Goal: Transaction & Acquisition: Purchase product/service

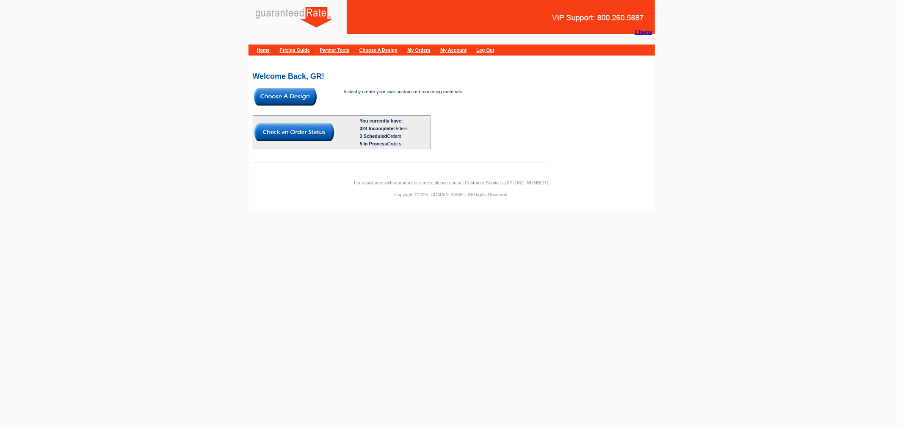
click at [291, 97] on img at bounding box center [285, 97] width 63 height 18
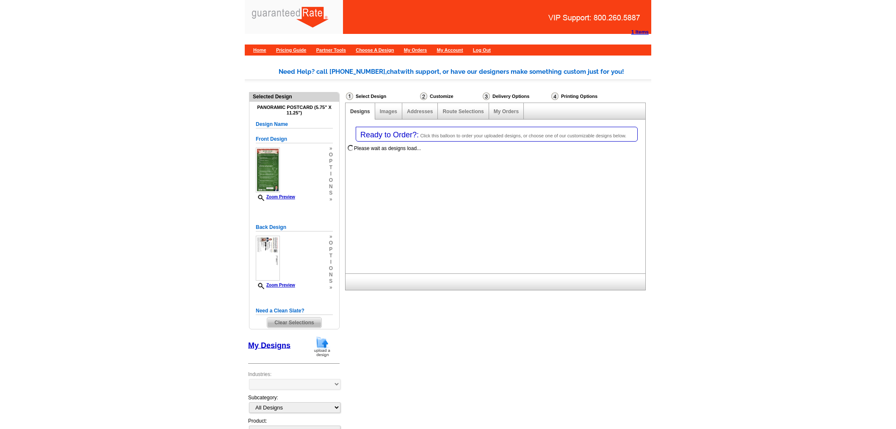
select select "1"
select select "3"
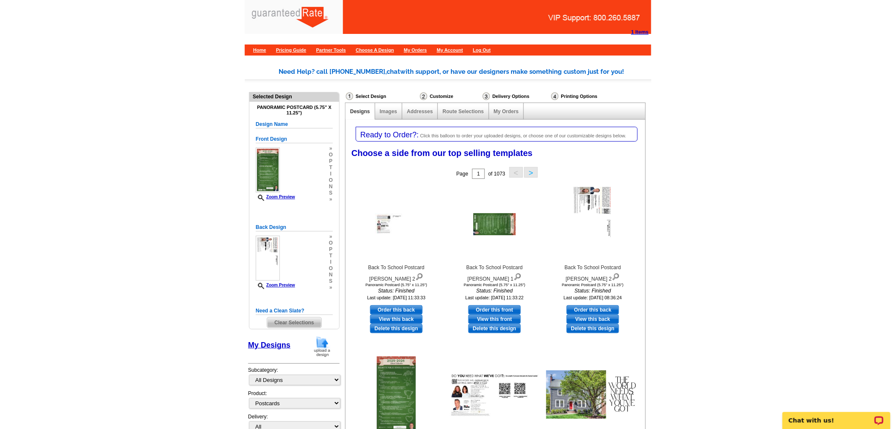
click at [319, 345] on img at bounding box center [322, 346] width 22 height 22
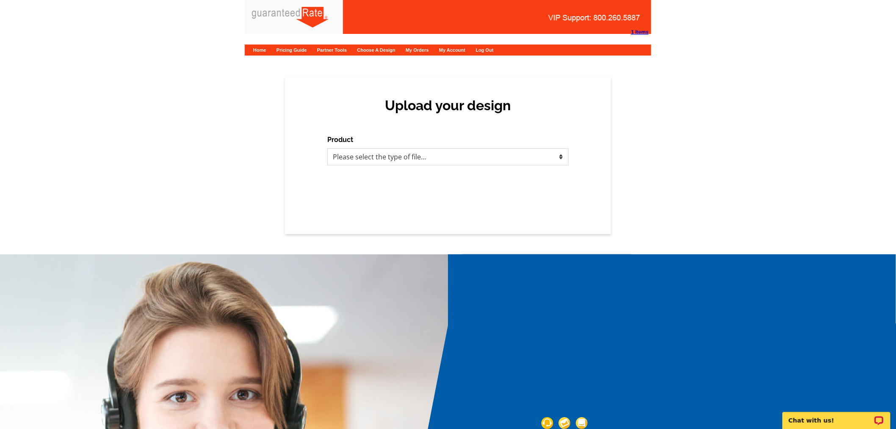
click at [430, 160] on select "Please select the type of file... Postcards Calendars Business Cards Letters an…" at bounding box center [447, 156] width 241 height 17
select select "1"
click at [327, 148] on select "Please select the type of file... Postcards Calendars Business Cards Letters an…" at bounding box center [447, 156] width 241 height 17
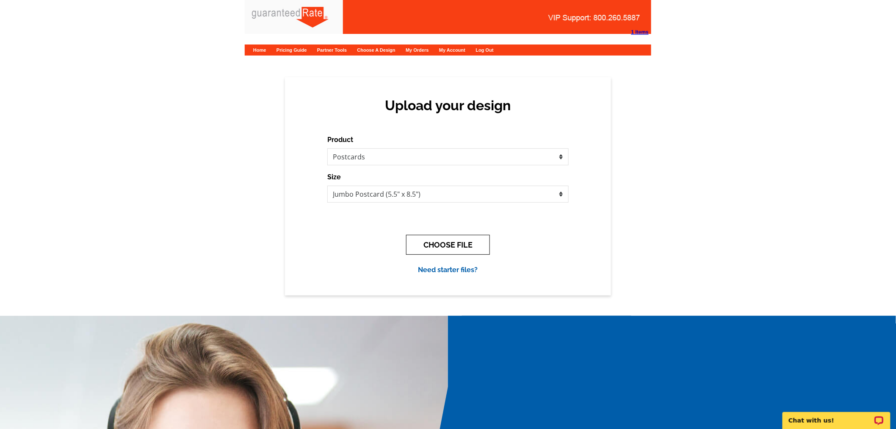
click at [455, 248] on button "CHOOSE FILE" at bounding box center [448, 245] width 84 height 20
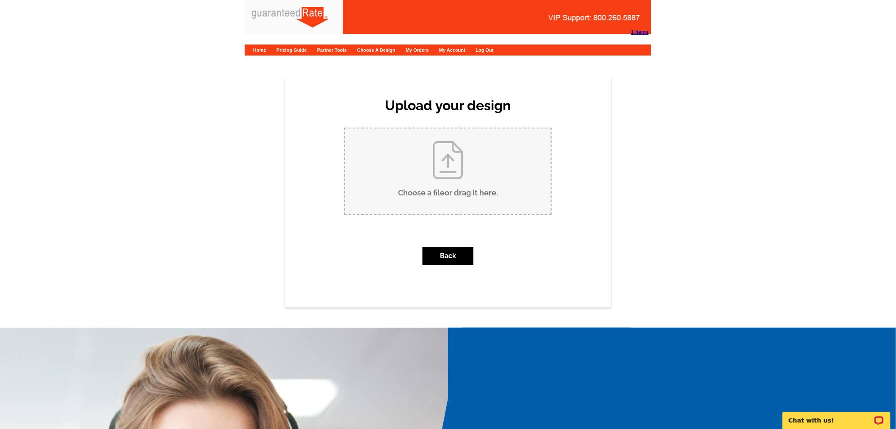
click at [456, 168] on input "Choose a file or drag it here ." at bounding box center [448, 171] width 206 height 86
type input "C:\fakepath\303 Ontario Postcard (Fouad - Ali) New 8-12-25.pdf"
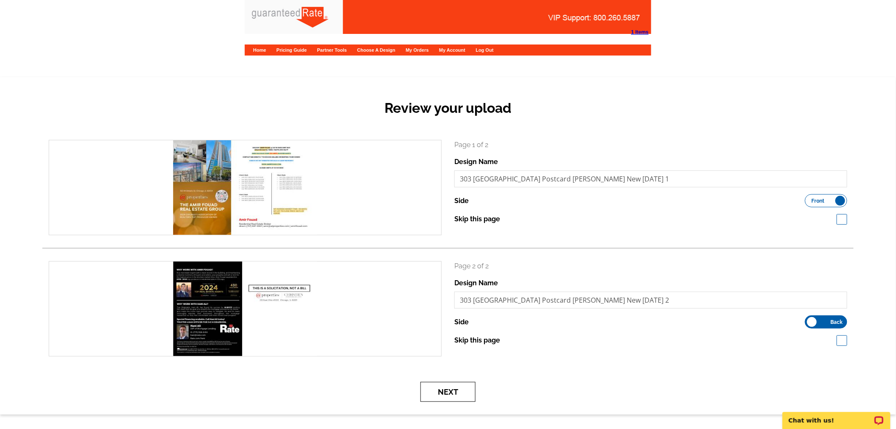
click at [461, 397] on button "Next" at bounding box center [448, 392] width 55 height 20
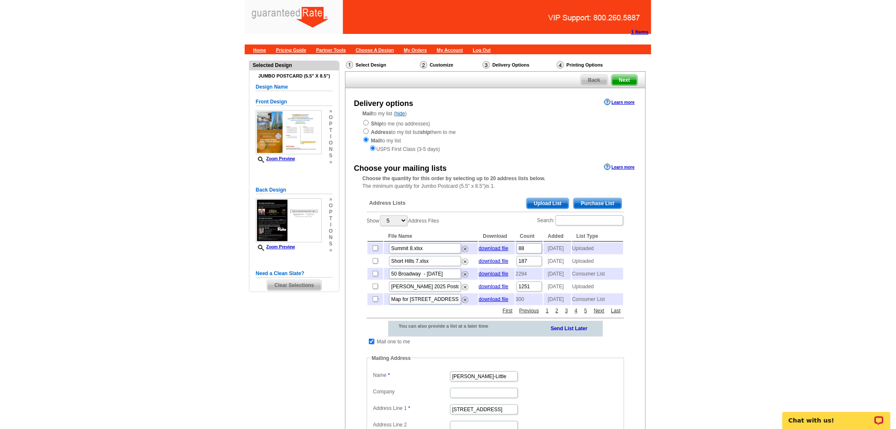
click at [607, 201] on span "Purchase List" at bounding box center [598, 203] width 48 height 10
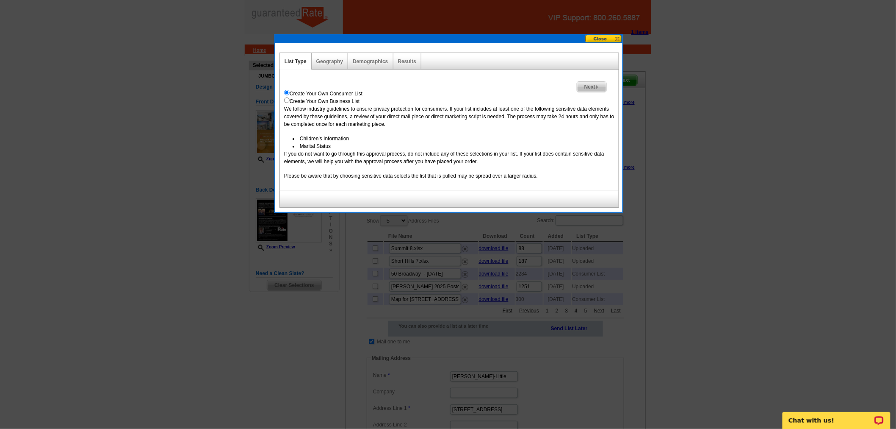
click at [598, 85] on img at bounding box center [597, 87] width 4 height 4
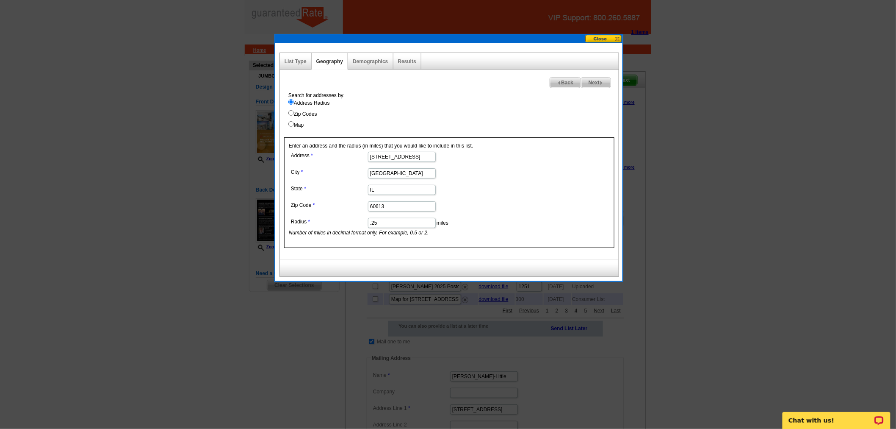
click at [287, 123] on div "Search for addresses by: Address Radius Zip Codes Map" at bounding box center [451, 109] width 335 height 37
click at [289, 122] on input "Map" at bounding box center [291, 124] width 6 height 6
radio input "true"
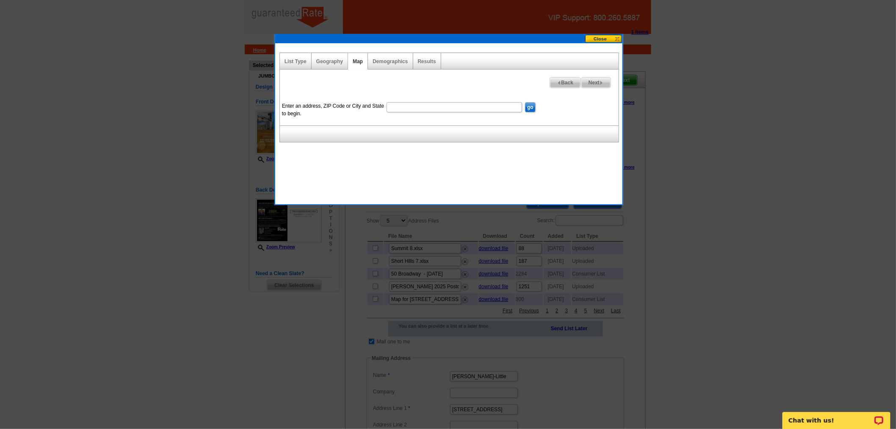
click at [480, 98] on div "Enter an address, ZIP Code or City and State to begin. go Draw Circle Draw Rect…" at bounding box center [449, 106] width 339 height 40
click at [480, 106] on input "Enter an address, ZIP Code or City and State to begin." at bounding box center [455, 107] width 136 height 10
type input "1258 Lakepointe St Grosse Pointe Park MI"
click at [525, 102] on input "go" at bounding box center [530, 107] width 11 height 10
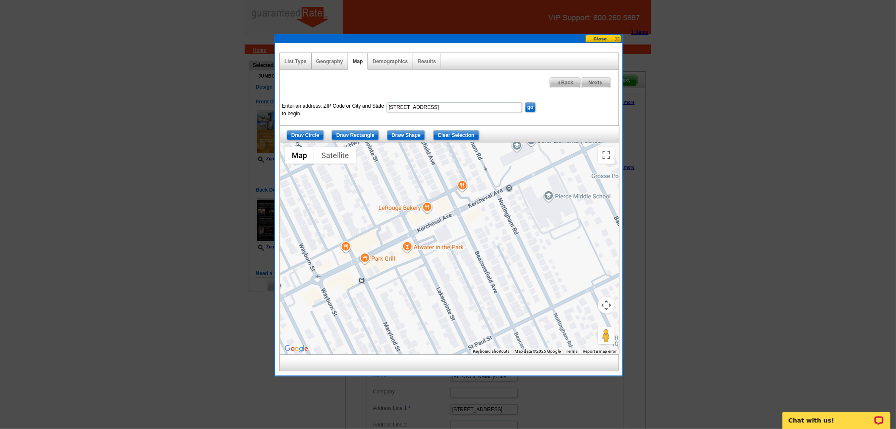
drag, startPoint x: 557, startPoint y: 302, endPoint x: 480, endPoint y: 199, distance: 128.3
click at [480, 199] on div at bounding box center [449, 248] width 339 height 212
click at [610, 303] on button "Map camera controls" at bounding box center [606, 304] width 17 height 17
click at [586, 329] on button "Zoom out" at bounding box center [585, 326] width 17 height 17
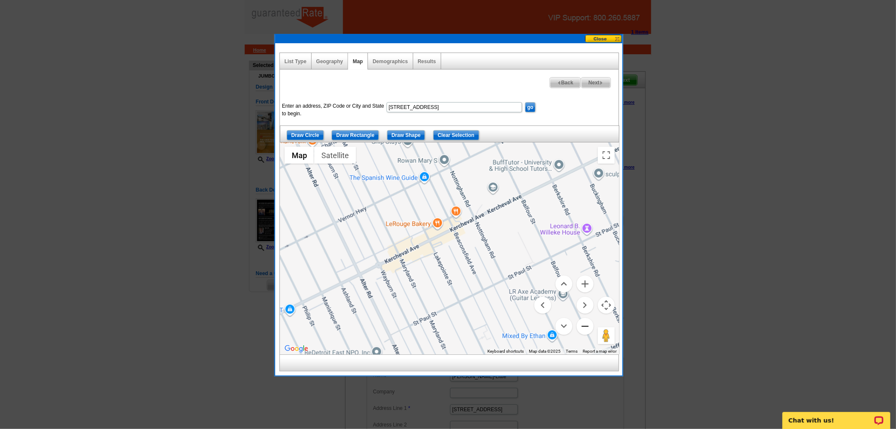
click at [586, 329] on button "Zoom out" at bounding box center [585, 326] width 17 height 17
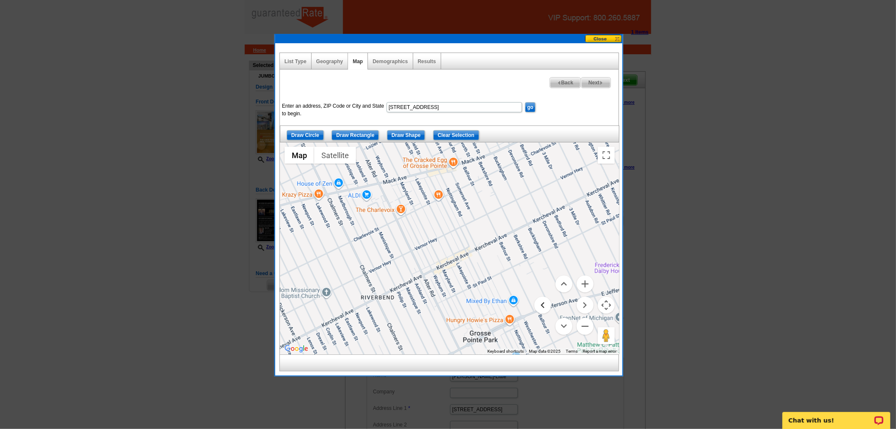
drag, startPoint x: 527, startPoint y: 283, endPoint x: 543, endPoint y: 299, distance: 22.8
click at [543, 299] on div "Map Terrain Satellite Labels Keyboard shortcuts Map Data Map data ©2025 Map dat…" at bounding box center [449, 248] width 339 height 212
click at [399, 133] on input "Draw Shape" at bounding box center [406, 135] width 39 height 10
click at [454, 179] on div at bounding box center [449, 248] width 339 height 212
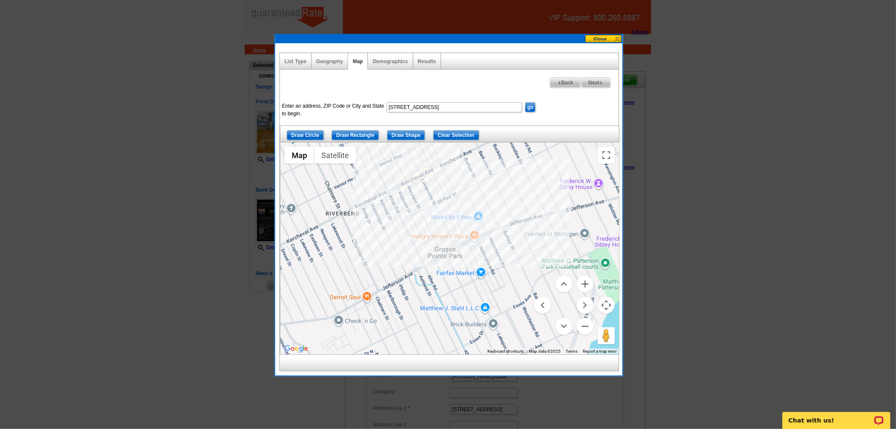
drag, startPoint x: 513, startPoint y: 296, endPoint x: 476, endPoint y: 212, distance: 92.2
click at [476, 212] on div at bounding box center [449, 248] width 339 height 212
click at [523, 299] on div at bounding box center [449, 248] width 339 height 212
click at [501, 313] on div at bounding box center [449, 248] width 339 height 212
drag, startPoint x: 490, startPoint y: 320, endPoint x: 462, endPoint y: 268, distance: 58.7
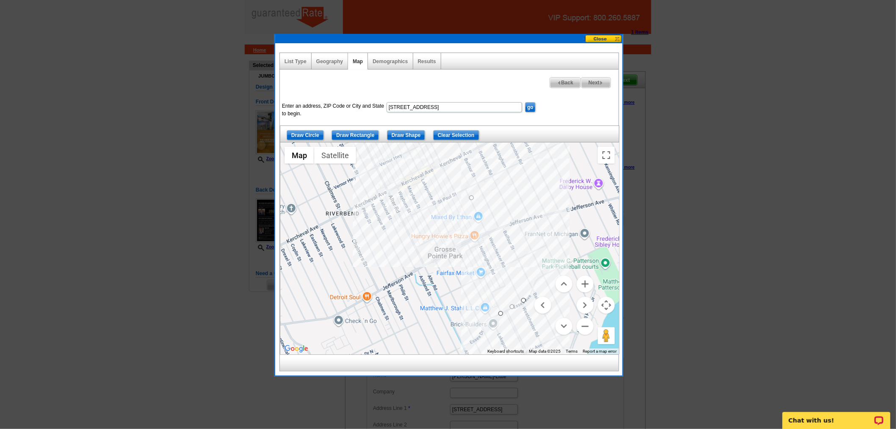
click at [490, 319] on div at bounding box center [449, 248] width 339 height 212
click at [417, 191] on div at bounding box center [449, 248] width 339 height 212
drag, startPoint x: 398, startPoint y: 151, endPoint x: 404, endPoint y: 248, distance: 97.2
click at [416, 287] on div at bounding box center [449, 248] width 339 height 212
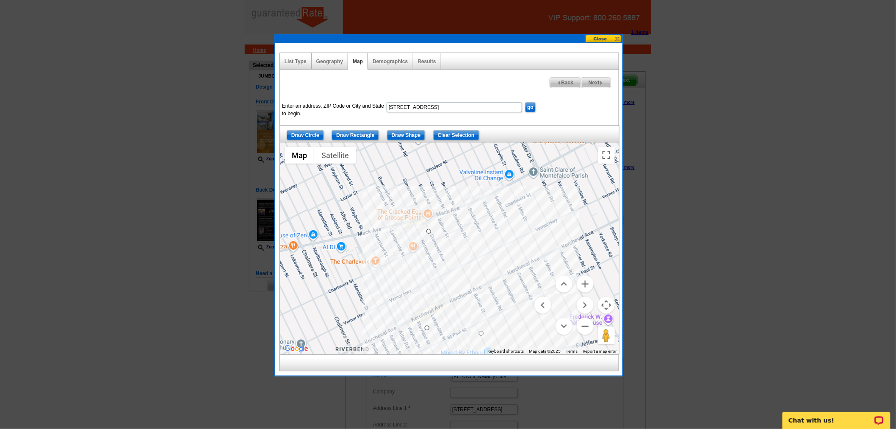
drag, startPoint x: 416, startPoint y: 174, endPoint x: 426, endPoint y: 310, distance: 135.9
click at [426, 310] on div at bounding box center [449, 248] width 339 height 212
click at [394, 257] on div at bounding box center [449, 248] width 339 height 212
click at [427, 232] on div at bounding box center [449, 248] width 339 height 212
click at [590, 282] on button "Zoom in" at bounding box center [585, 283] width 17 height 17
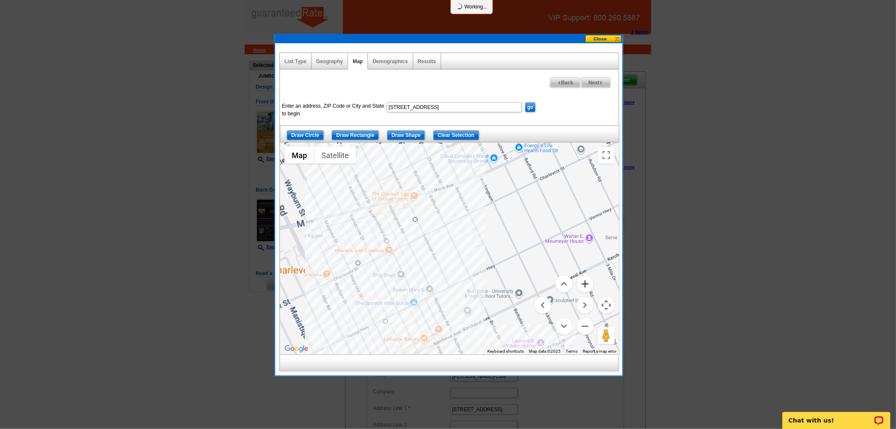
click at [590, 282] on button "Zoom in" at bounding box center [585, 283] width 17 height 17
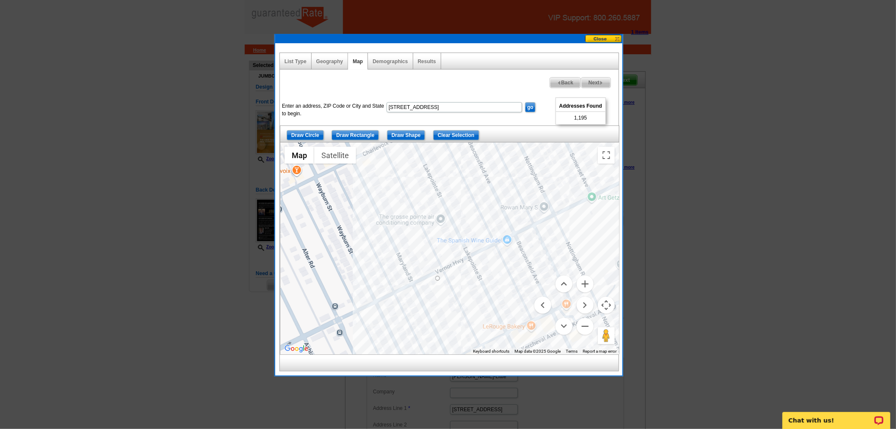
drag, startPoint x: 433, startPoint y: 297, endPoint x: 576, endPoint y: 152, distance: 204.3
click at [576, 152] on div at bounding box center [449, 248] width 339 height 212
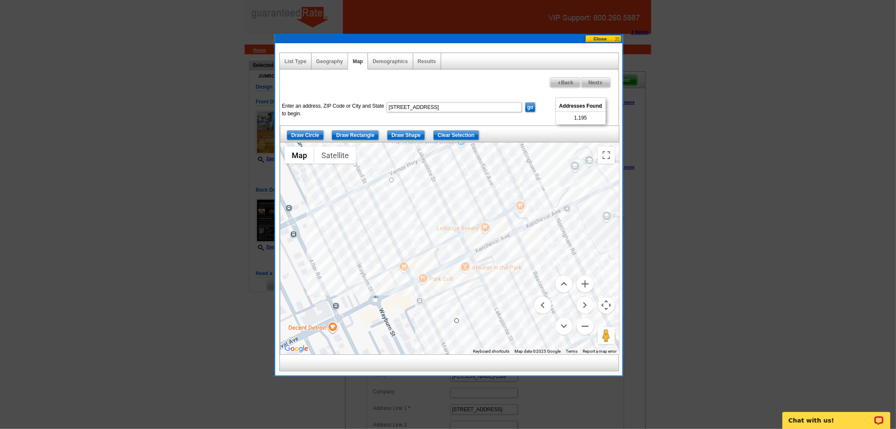
drag, startPoint x: 434, startPoint y: 255, endPoint x: 378, endPoint y: 145, distance: 123.5
click at [378, 143] on div at bounding box center [449, 248] width 339 height 212
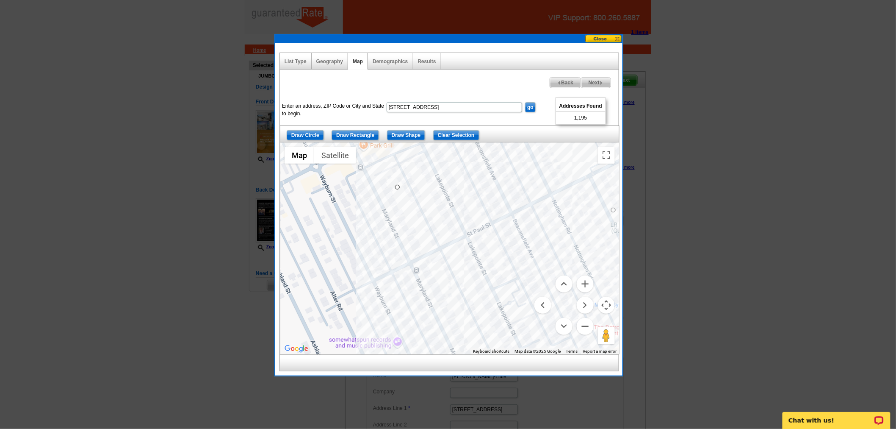
drag, startPoint x: 410, startPoint y: 272, endPoint x: 357, endPoint y: 143, distance: 139.3
click at [357, 143] on div at bounding box center [449, 248] width 339 height 212
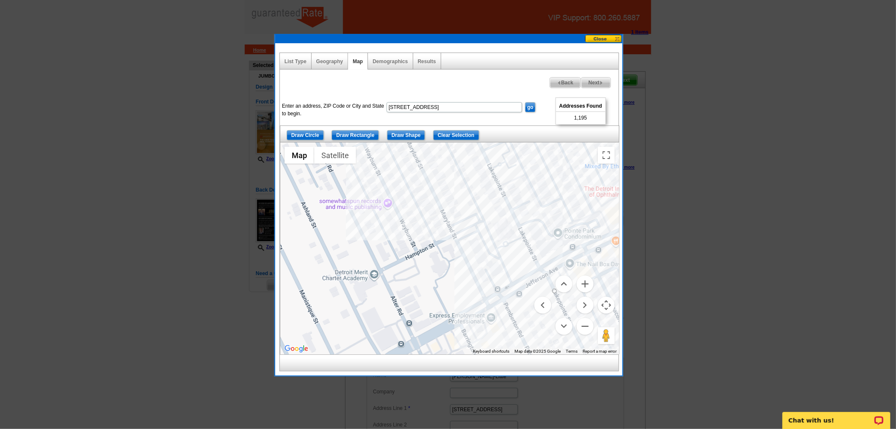
drag, startPoint x: 493, startPoint y: 298, endPoint x: 485, endPoint y: 163, distance: 134.9
click at [485, 163] on div at bounding box center [449, 248] width 339 height 212
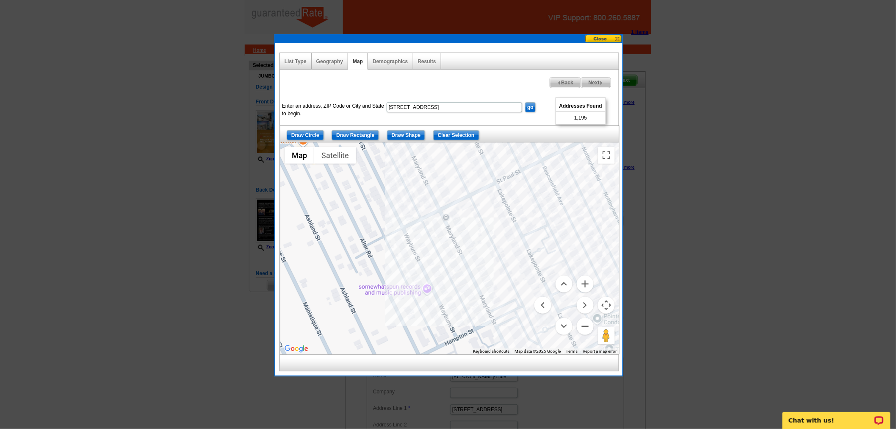
drag, startPoint x: 497, startPoint y: 197, endPoint x: 537, endPoint y: 283, distance: 94.4
click at [537, 283] on div "Map Terrain Satellite Labels Keyboard shortcuts Map Data Map data ©2025 Google …" at bounding box center [449, 248] width 339 height 212
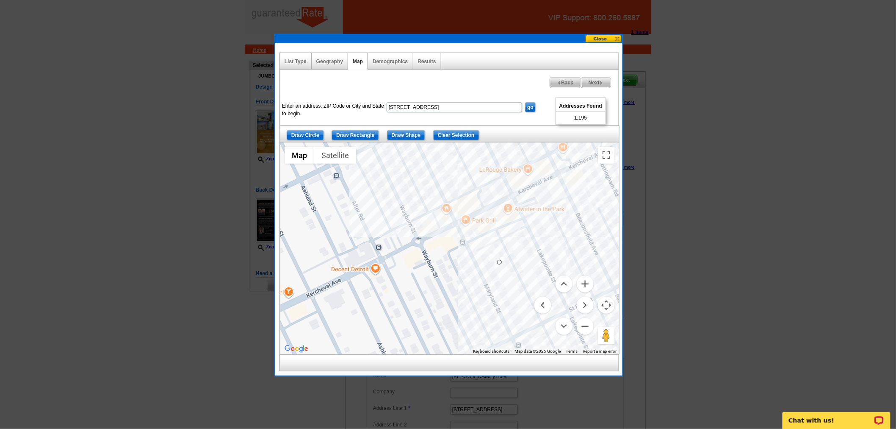
drag, startPoint x: 479, startPoint y: 202, endPoint x: 552, endPoint y: 331, distance: 148.3
click at [552, 331] on div "Map Terrain Satellite Labels Keyboard shortcuts Map Data Map data ©2025 Google …" at bounding box center [449, 248] width 339 height 212
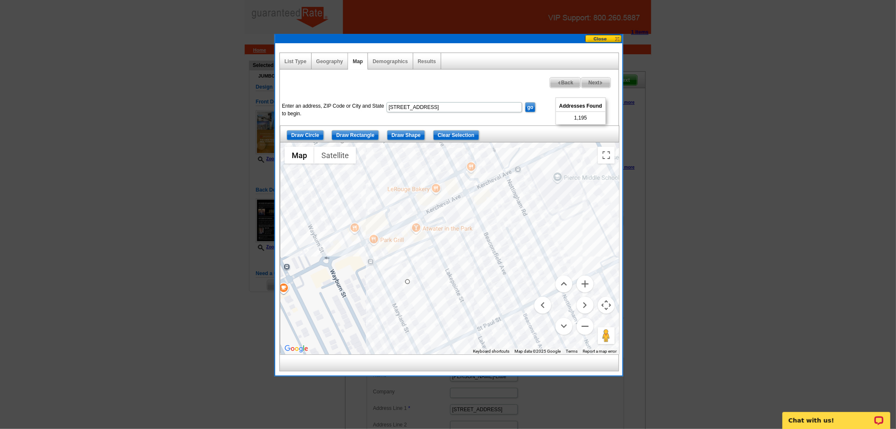
drag, startPoint x: 525, startPoint y: 236, endPoint x: 420, endPoint y: 256, distance: 107.3
click at [420, 256] on div at bounding box center [449, 248] width 339 height 212
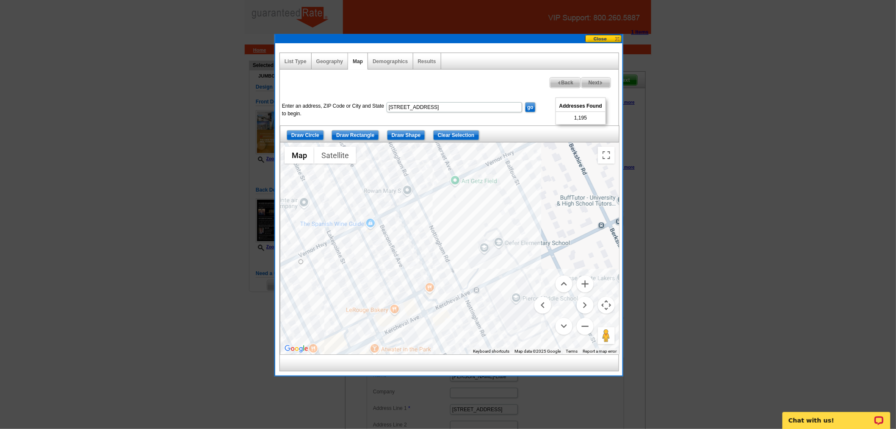
drag, startPoint x: 443, startPoint y: 247, endPoint x: 428, endPoint y: 255, distance: 17.4
click at [418, 363] on div "List Type Geography Map Demographics Results Next Addresses Found 1,195 Back En…" at bounding box center [449, 212] width 339 height 319
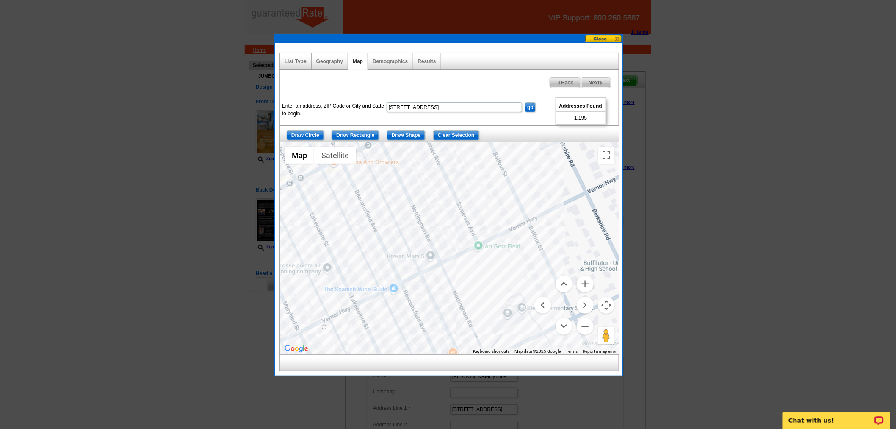
drag, startPoint x: 442, startPoint y: 220, endPoint x: 466, endPoint y: 292, distance: 76.1
click at [466, 292] on div at bounding box center [449, 248] width 339 height 212
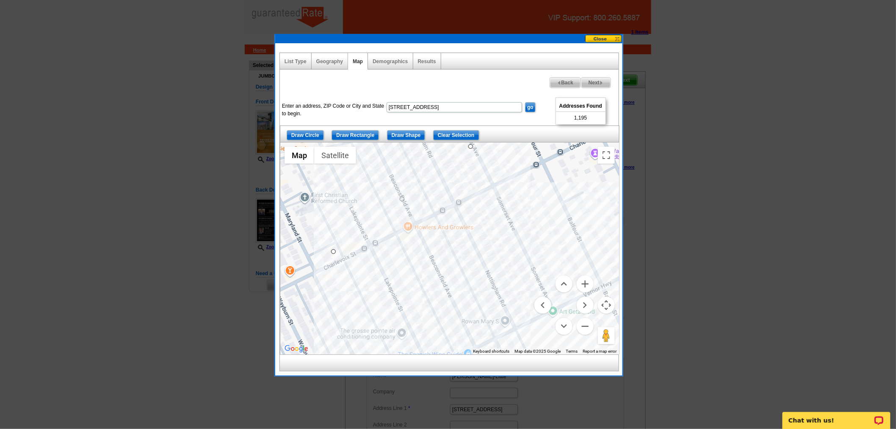
drag, startPoint x: 427, startPoint y: 268, endPoint x: 502, endPoint y: 333, distance: 99.7
click at [502, 333] on div at bounding box center [449, 248] width 339 height 212
drag, startPoint x: 470, startPoint y: 145, endPoint x: 497, endPoint y: 191, distance: 52.8
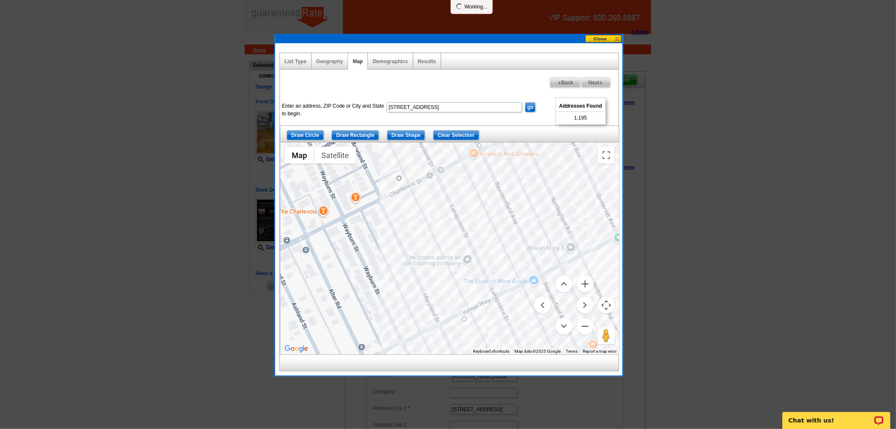
drag, startPoint x: 367, startPoint y: 261, endPoint x: 427, endPoint y: 205, distance: 81.8
click at [427, 205] on div at bounding box center [449, 248] width 339 height 212
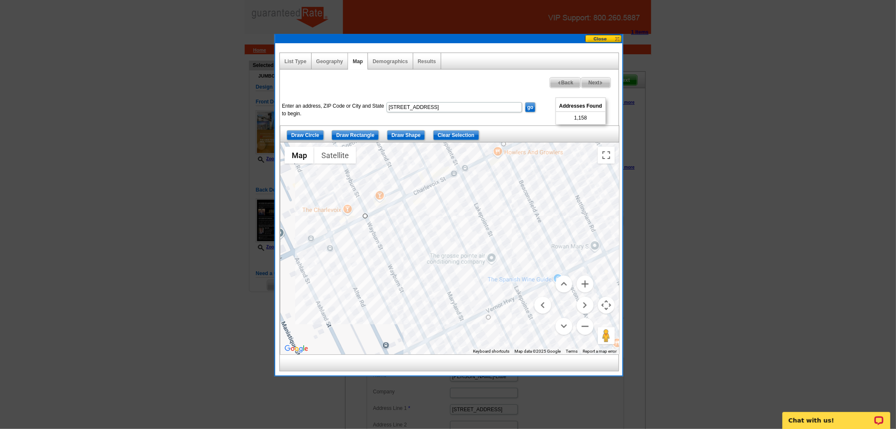
drag, startPoint x: 424, startPoint y: 175, endPoint x: 366, endPoint y: 215, distance: 71.3
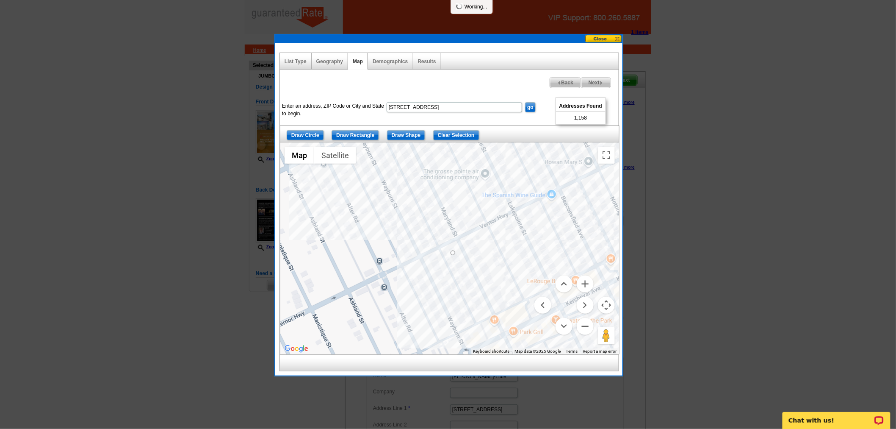
drag, startPoint x: 388, startPoint y: 243, endPoint x: 386, endPoint y: 202, distance: 40.7
click at [386, 202] on div at bounding box center [449, 248] width 339 height 212
drag, startPoint x: 453, startPoint y: 253, endPoint x: 425, endPoint y: 271, distance: 33.7
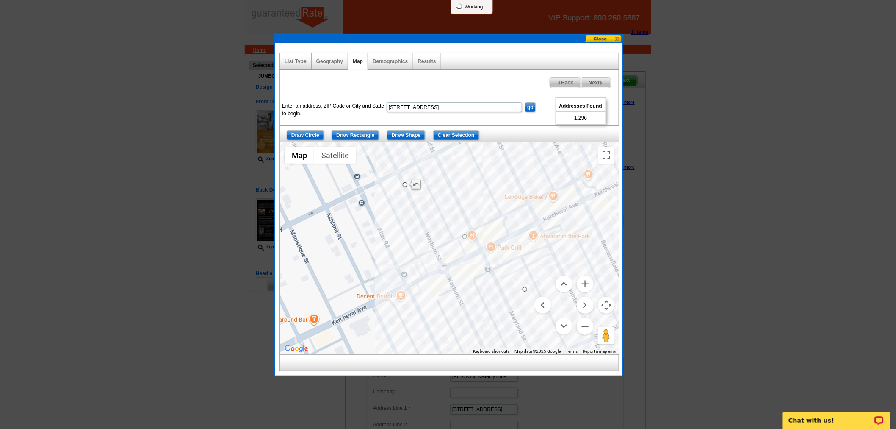
drag, startPoint x: 470, startPoint y: 327, endPoint x: 448, endPoint y: 240, distance: 89.3
click at [448, 240] on div at bounding box center [449, 248] width 339 height 212
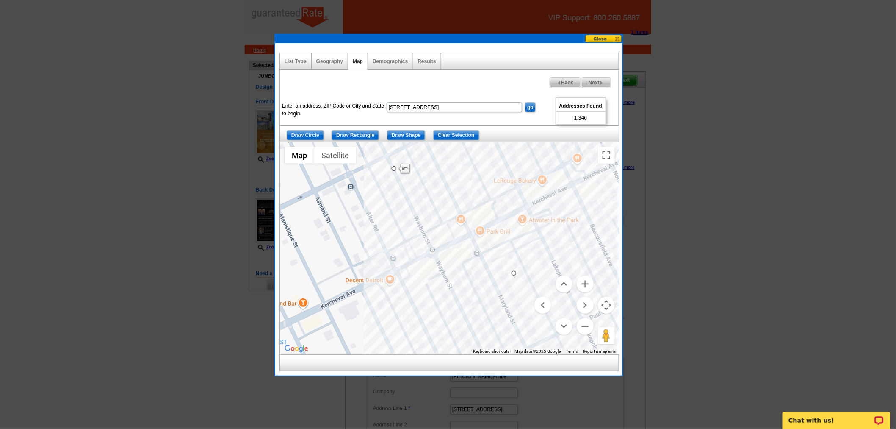
drag, startPoint x: 454, startPoint y: 220, endPoint x: 433, endPoint y: 250, distance: 36.8
drag, startPoint x: 514, startPoint y: 274, endPoint x: 459, endPoint y: 316, distance: 69.5
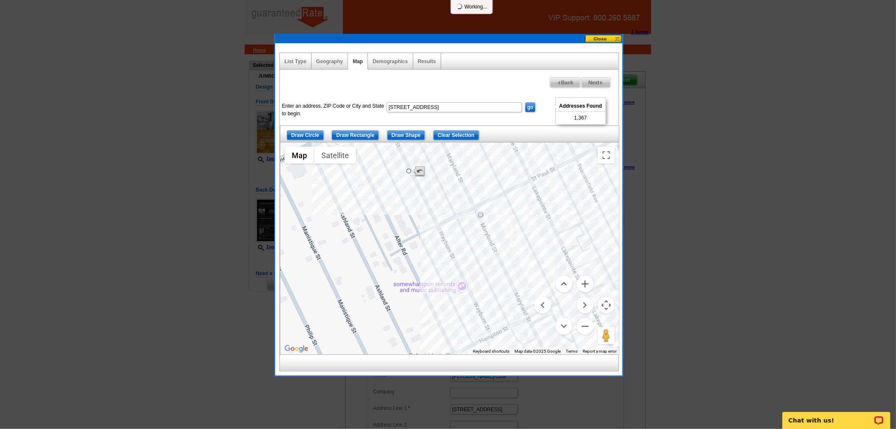
drag, startPoint x: 478, startPoint y: 322, endPoint x: 425, endPoint y: 177, distance: 154.6
click at [425, 177] on div at bounding box center [449, 248] width 339 height 212
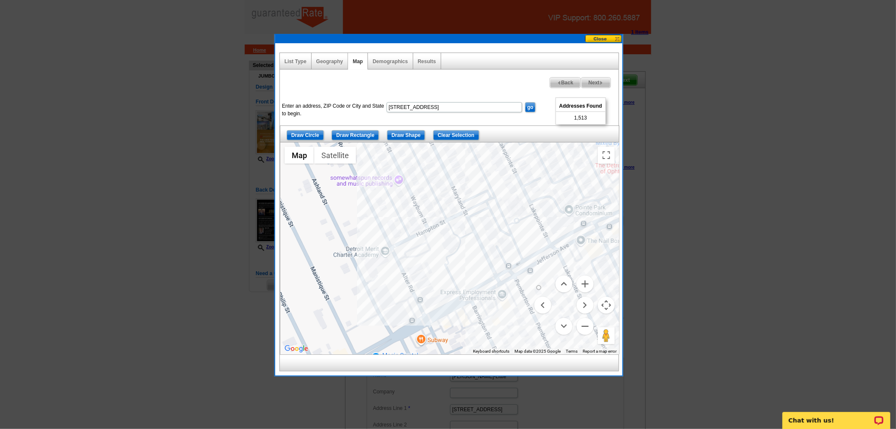
drag, startPoint x: 469, startPoint y: 324, endPoint x: 417, endPoint y: 233, distance: 104.3
click at [417, 233] on div at bounding box center [449, 248] width 339 height 212
drag, startPoint x: 538, startPoint y: 285, endPoint x: 456, endPoint y: 299, distance: 83.7
click at [456, 299] on div "Map Terrain Satellite Labels Keyboard shortcuts Map Data Map data ©2025 Google …" at bounding box center [449, 248] width 339 height 212
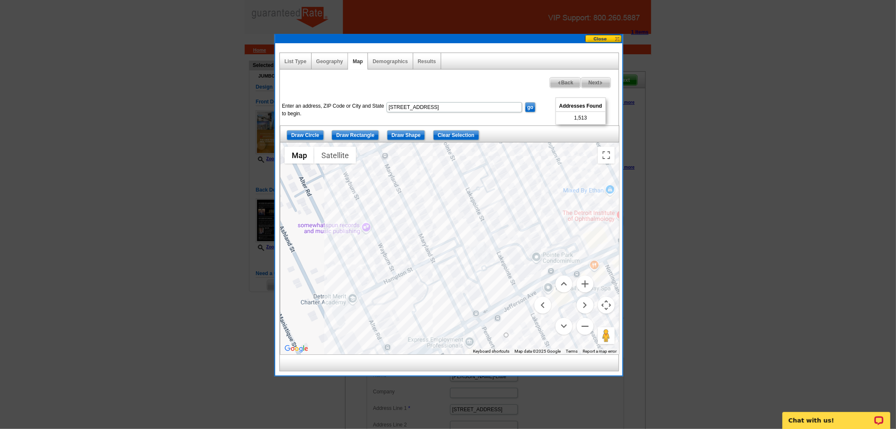
drag, startPoint x: 455, startPoint y: 257, endPoint x: 424, endPoint y: 299, distance: 52.6
click at [424, 299] on div at bounding box center [449, 248] width 339 height 212
drag, startPoint x: 505, startPoint y: 334, endPoint x: 393, endPoint y: 278, distance: 125.6
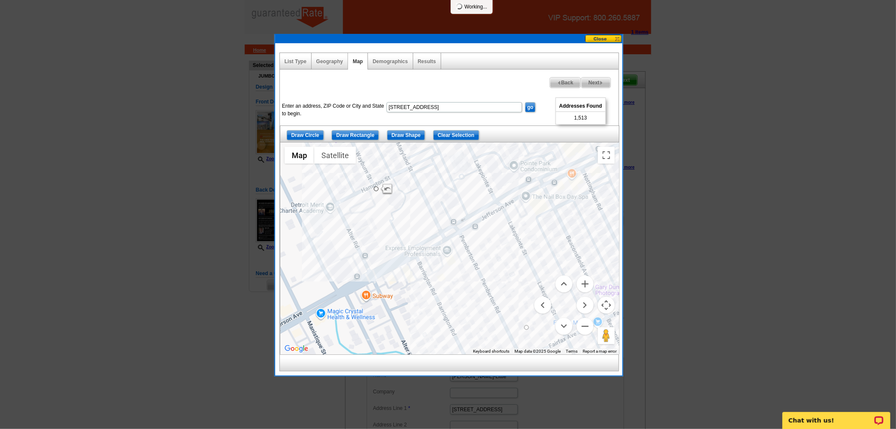
drag, startPoint x: 406, startPoint y: 312, endPoint x: 391, endPoint y: 197, distance: 115.8
click at [387, 197] on div at bounding box center [449, 248] width 339 height 212
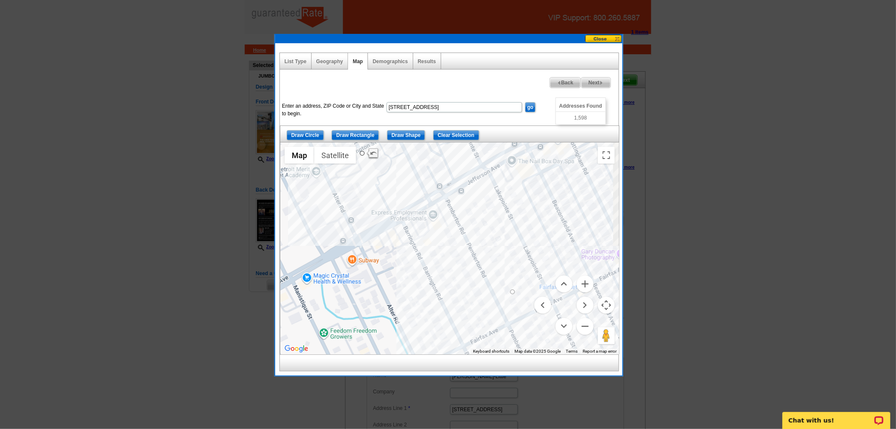
drag, startPoint x: 454, startPoint y: 297, endPoint x: 427, endPoint y: 285, distance: 29.9
click at [427, 285] on div at bounding box center [449, 248] width 339 height 212
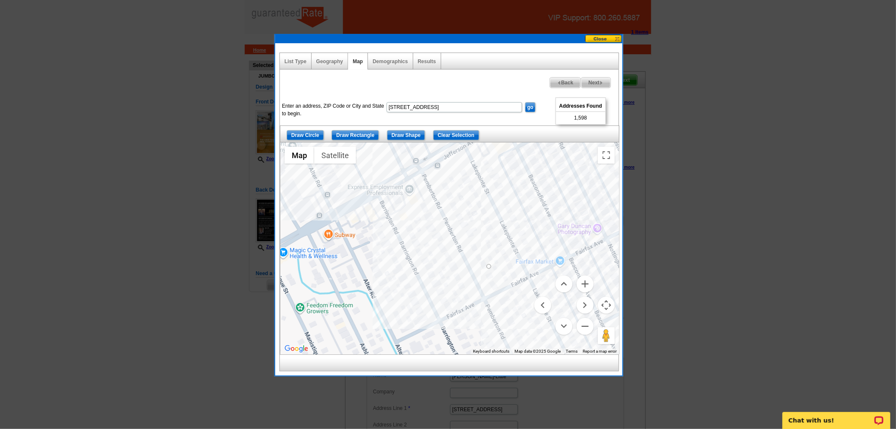
drag, startPoint x: 439, startPoint y: 294, endPoint x: 422, endPoint y: 261, distance: 36.2
click at [422, 261] on div at bounding box center [449, 248] width 339 height 212
drag, startPoint x: 490, startPoint y: 268, endPoint x: 432, endPoint y: 314, distance: 74.1
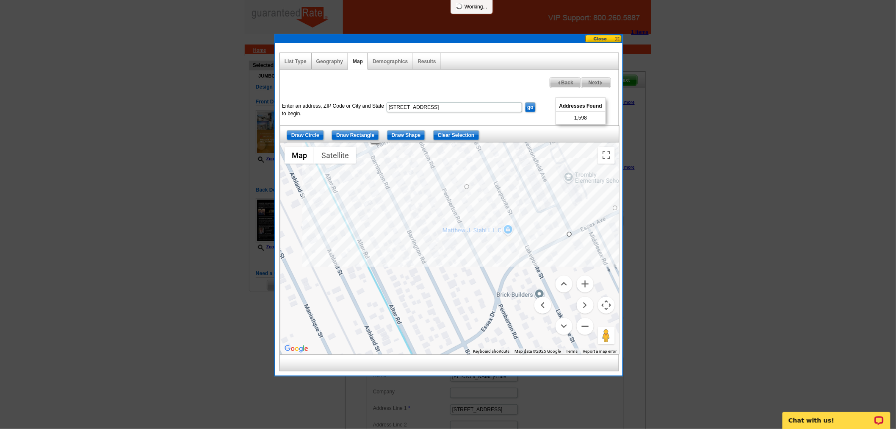
drag, startPoint x: 443, startPoint y: 343, endPoint x: 371, endPoint y: 163, distance: 193.5
click at [371, 163] on div at bounding box center [449, 248] width 339 height 212
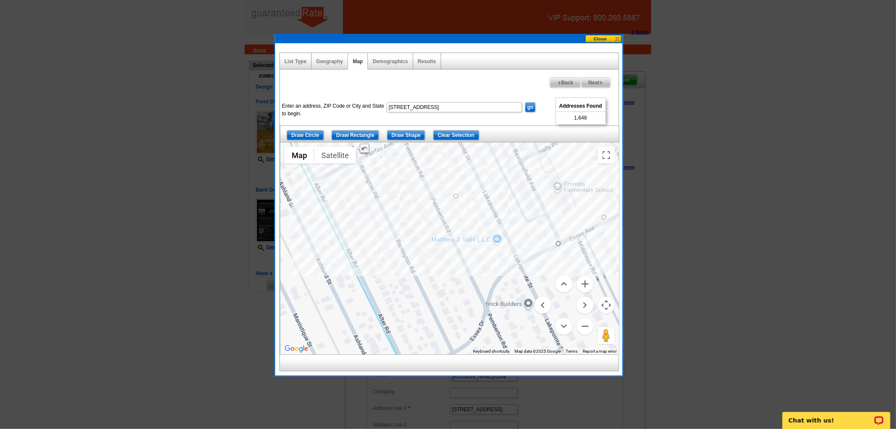
drag, startPoint x: 467, startPoint y: 180, endPoint x: 458, endPoint y: 201, distance: 22.4
click at [458, 201] on div at bounding box center [449, 248] width 339 height 212
drag, startPoint x: 455, startPoint y: 190, endPoint x: 427, endPoint y: 294, distance: 107.7
drag, startPoint x: 493, startPoint y: 264, endPoint x: 489, endPoint y: 303, distance: 39.2
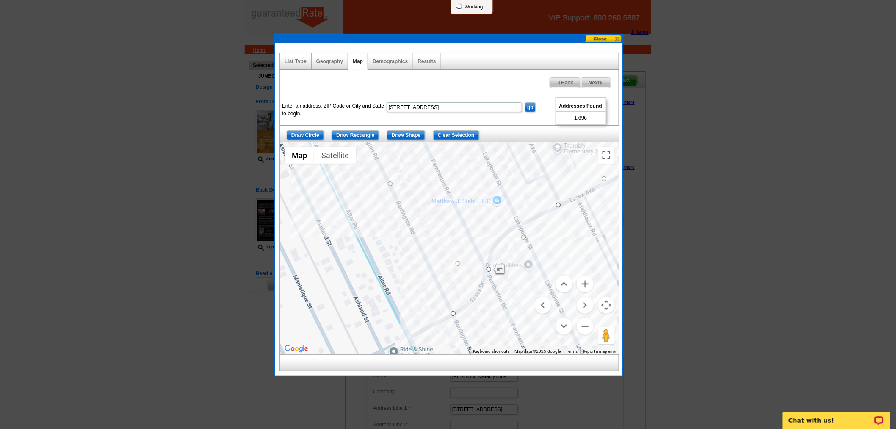
drag, startPoint x: 425, startPoint y: 289, endPoint x: 454, endPoint y: 317, distance: 40.1
drag, startPoint x: 471, startPoint y: 291, endPoint x: 477, endPoint y: 297, distance: 9.0
drag, startPoint x: 523, startPoint y: 238, endPoint x: 506, endPoint y: 234, distance: 17.8
click at [589, 324] on button "Zoom out" at bounding box center [585, 326] width 17 height 17
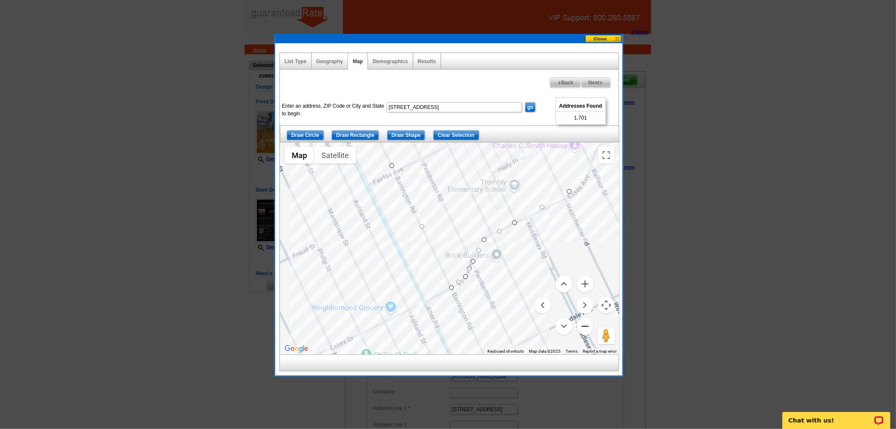
click at [589, 324] on button "Zoom out" at bounding box center [585, 326] width 17 height 17
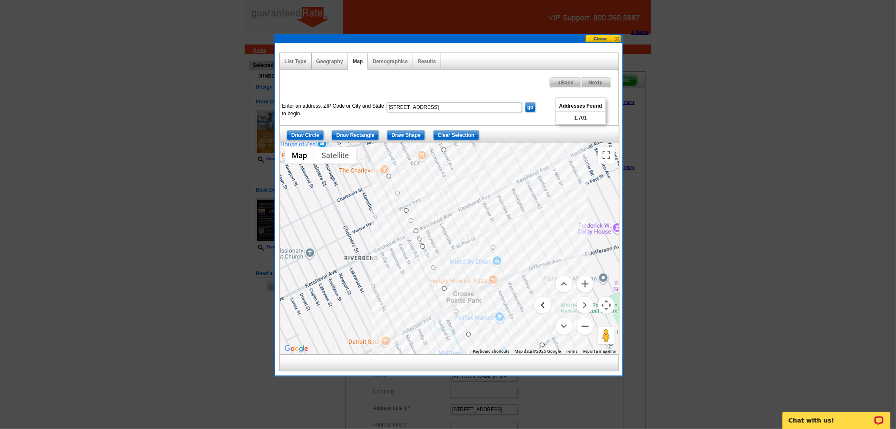
drag, startPoint x: 501, startPoint y: 180, endPoint x: 545, endPoint y: 304, distance: 131.7
click at [545, 304] on div "Map Terrain Satellite Labels Keyboard shortcuts Map Data Map data ©2025 Google …" at bounding box center [449, 248] width 339 height 212
drag, startPoint x: 391, startPoint y: 178, endPoint x: 407, endPoint y: 209, distance: 34.7
drag, startPoint x: 442, startPoint y: 148, endPoint x: 457, endPoint y: 182, distance: 36.8
click at [590, 281] on button "Zoom in" at bounding box center [585, 283] width 17 height 17
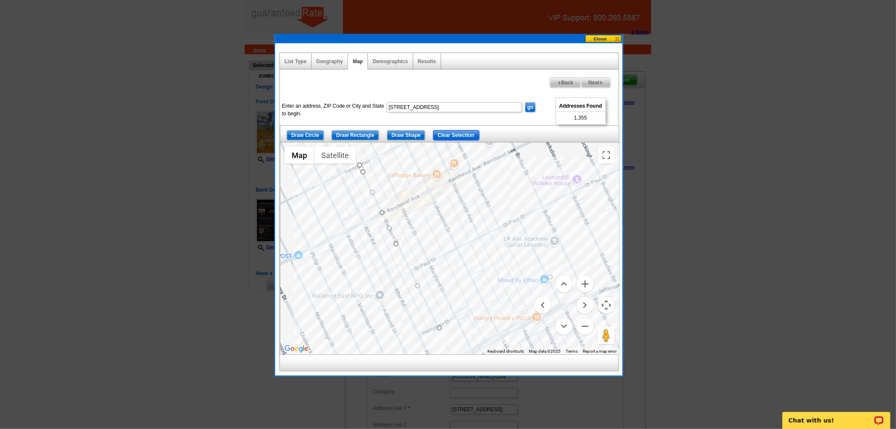
drag, startPoint x: 451, startPoint y: 130, endPoint x: 492, endPoint y: 24, distance: 113.6
click at [451, 130] on input "Clear Selection" at bounding box center [456, 135] width 46 height 10
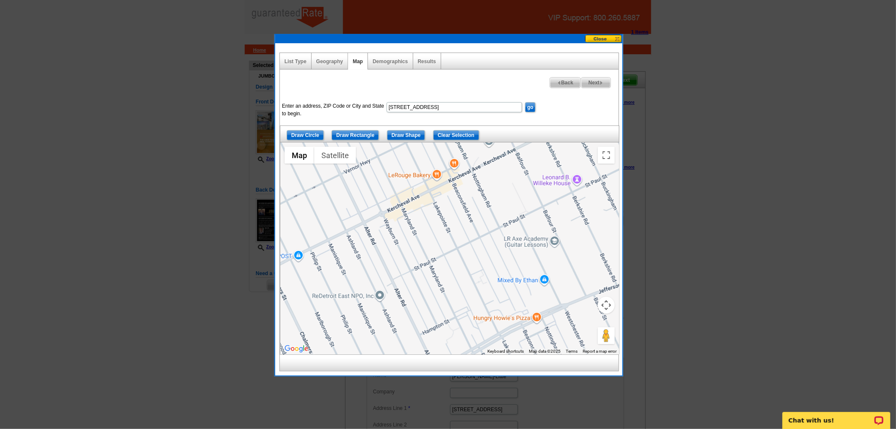
click at [606, 304] on button "Map camera controls" at bounding box center [606, 304] width 17 height 17
click at [594, 320] on div at bounding box center [449, 248] width 339 height 212
click at [582, 328] on button "Zoom out" at bounding box center [585, 326] width 17 height 17
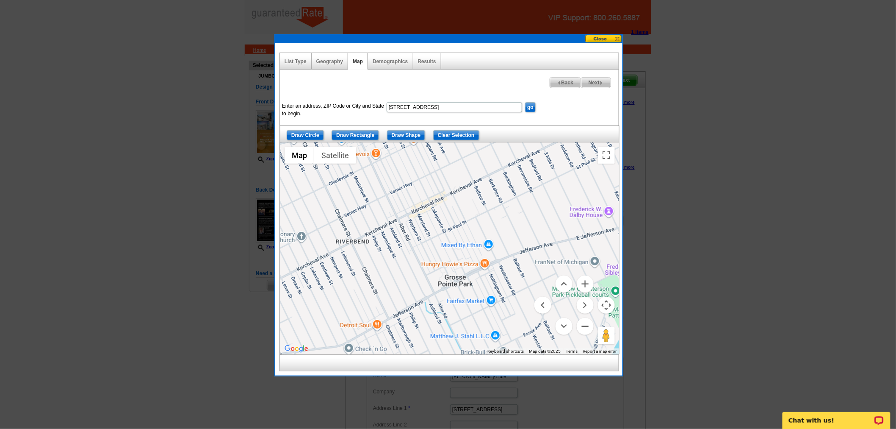
drag, startPoint x: 510, startPoint y: 267, endPoint x: 502, endPoint y: 250, distance: 18.6
click at [502, 250] on div at bounding box center [449, 248] width 339 height 212
click at [585, 323] on button "Zoom out" at bounding box center [585, 326] width 17 height 17
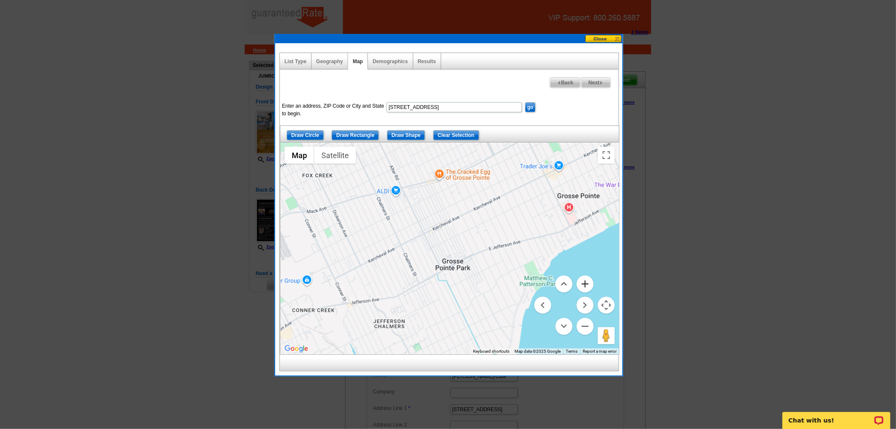
click at [587, 279] on button "Zoom in" at bounding box center [585, 283] width 17 height 17
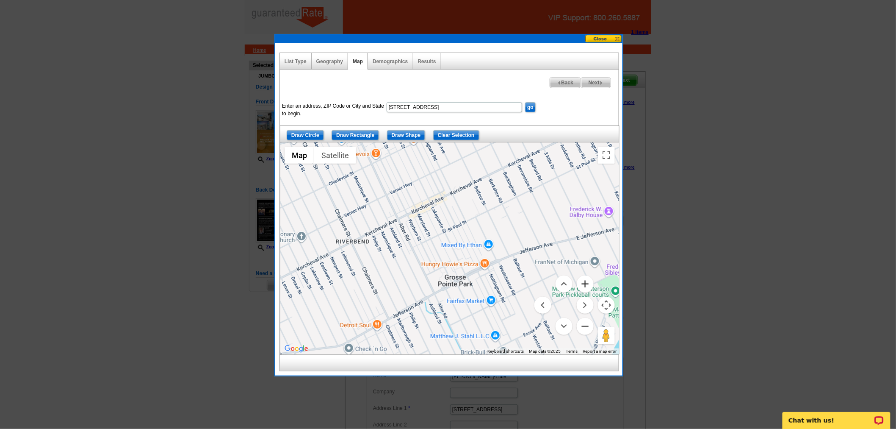
click at [582, 282] on button "Zoom in" at bounding box center [585, 283] width 17 height 17
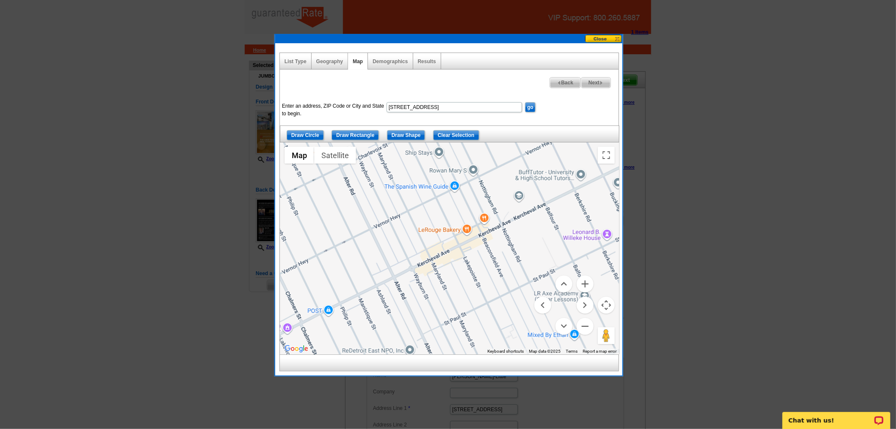
drag, startPoint x: 450, startPoint y: 215, endPoint x: 497, endPoint y: 305, distance: 101.7
click at [497, 305] on div at bounding box center [449, 248] width 339 height 212
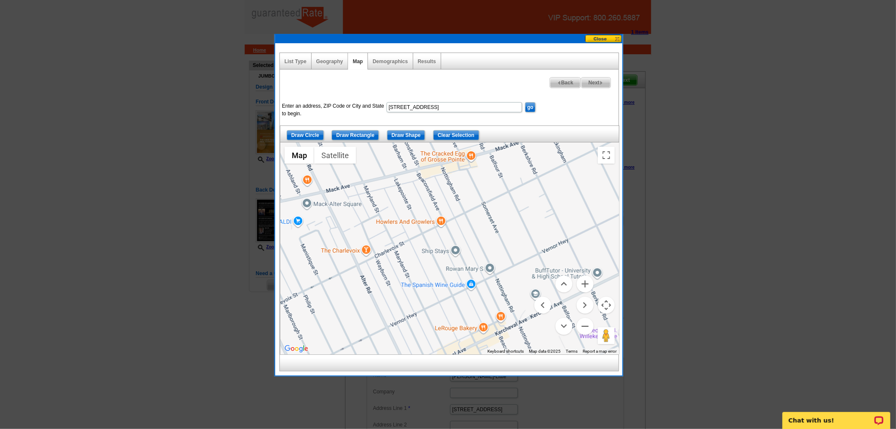
drag, startPoint x: 469, startPoint y: 231, endPoint x: 486, endPoint y: 331, distance: 101.3
click at [486, 331] on div at bounding box center [449, 248] width 339 height 212
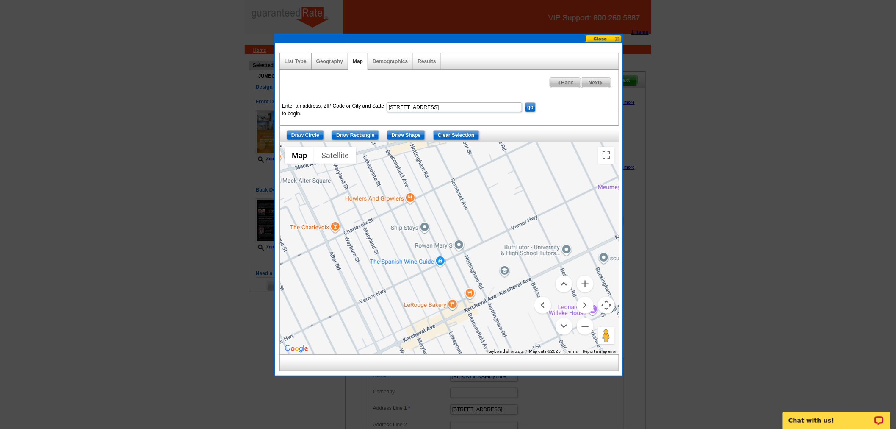
drag, startPoint x: 513, startPoint y: 207, endPoint x: 480, endPoint y: 181, distance: 41.7
click at [480, 181] on div at bounding box center [449, 248] width 339 height 212
click at [407, 137] on input "Draw Shape" at bounding box center [406, 135] width 39 height 10
click at [343, 232] on div at bounding box center [449, 248] width 339 height 212
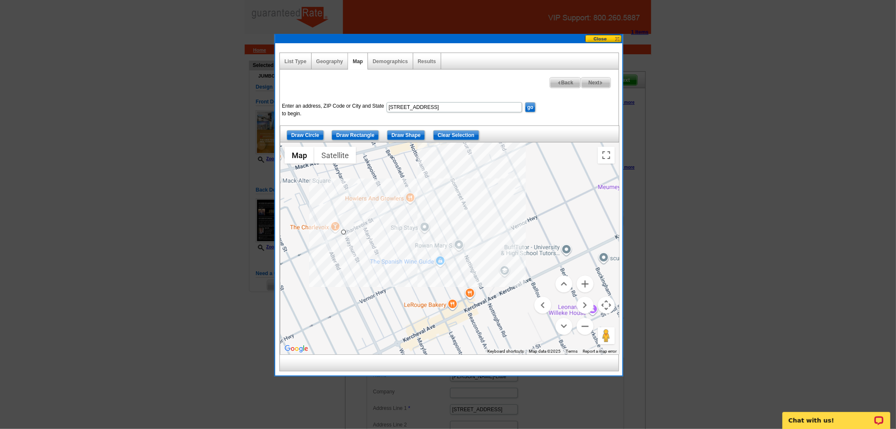
click at [454, 179] on div at bounding box center [449, 248] width 339 height 212
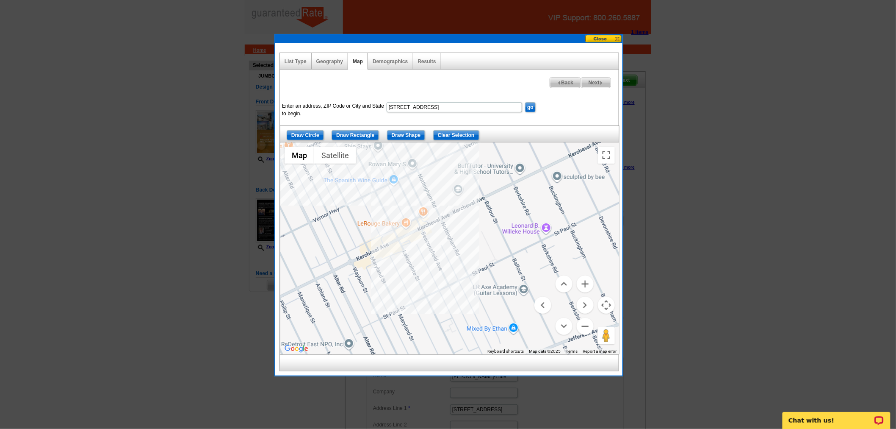
drag, startPoint x: 509, startPoint y: 296, endPoint x: 463, endPoint y: 214, distance: 94.5
click at [463, 214] on div at bounding box center [449, 248] width 339 height 212
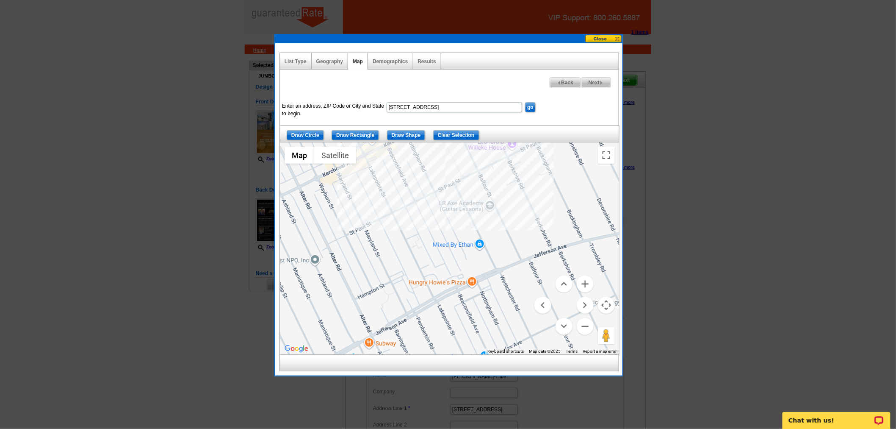
drag, startPoint x: 504, startPoint y: 298, endPoint x: 469, endPoint y: 214, distance: 91.3
click at [469, 214] on div at bounding box center [449, 248] width 339 height 212
click at [500, 272] on div at bounding box center [449, 248] width 339 height 212
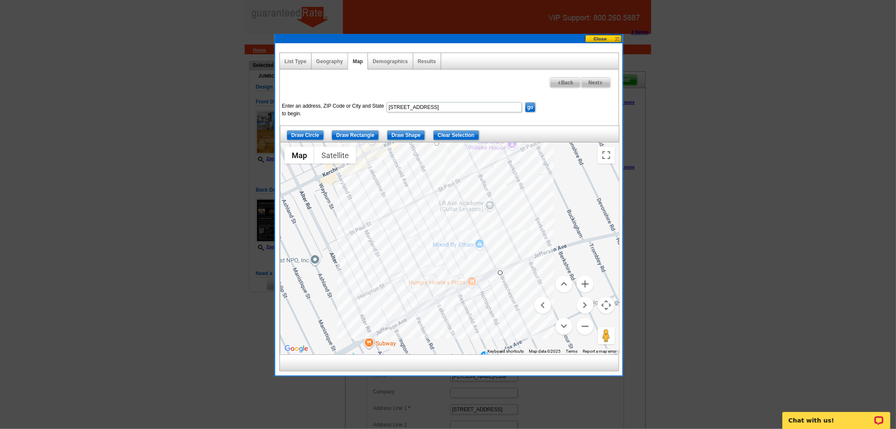
click at [391, 324] on div at bounding box center [449, 248] width 339 height 212
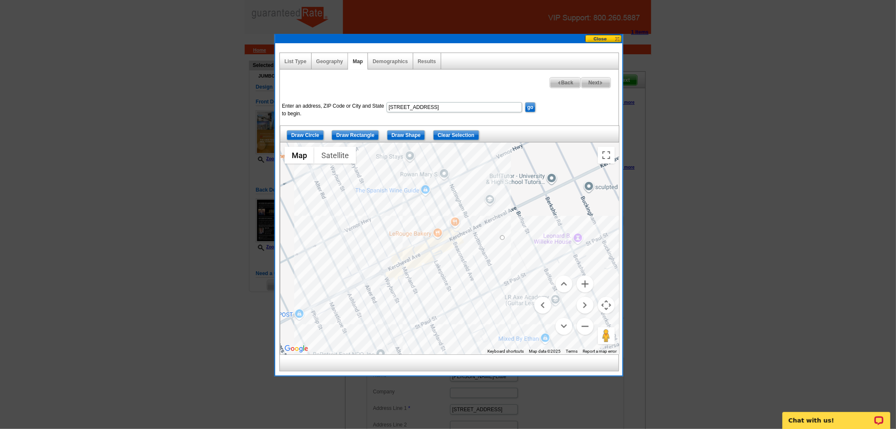
drag, startPoint x: 333, startPoint y: 208, endPoint x: 404, endPoint y: 310, distance: 125.1
click at [404, 310] on div at bounding box center [449, 248] width 339 height 212
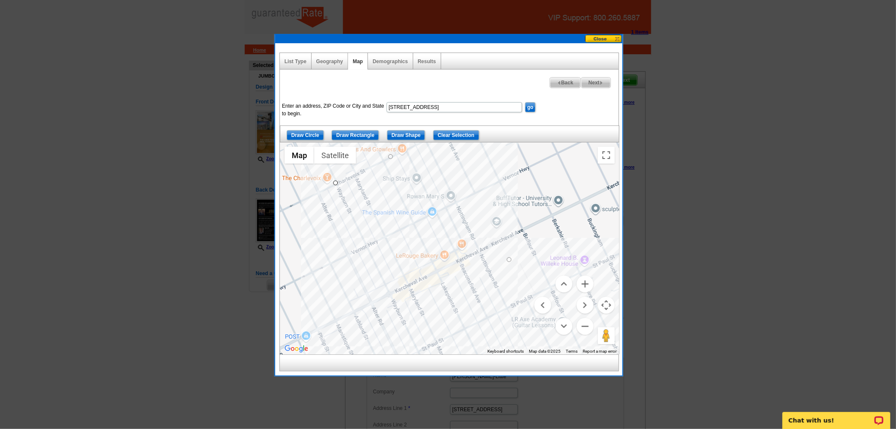
drag, startPoint x: 342, startPoint y: 184, endPoint x: 344, endPoint y: 200, distance: 16.2
click at [344, 200] on div at bounding box center [449, 248] width 339 height 212
click at [336, 183] on div at bounding box center [449, 248] width 339 height 212
click at [587, 327] on button "Zoom out" at bounding box center [585, 326] width 17 height 17
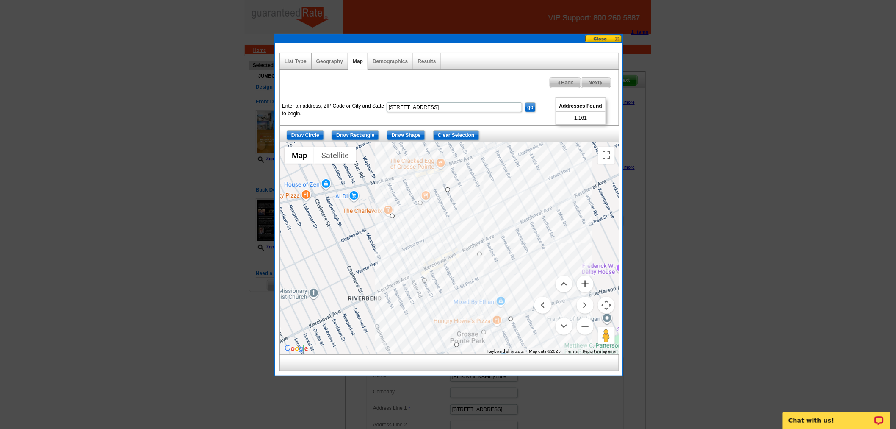
click at [589, 282] on button "Zoom in" at bounding box center [585, 283] width 17 height 17
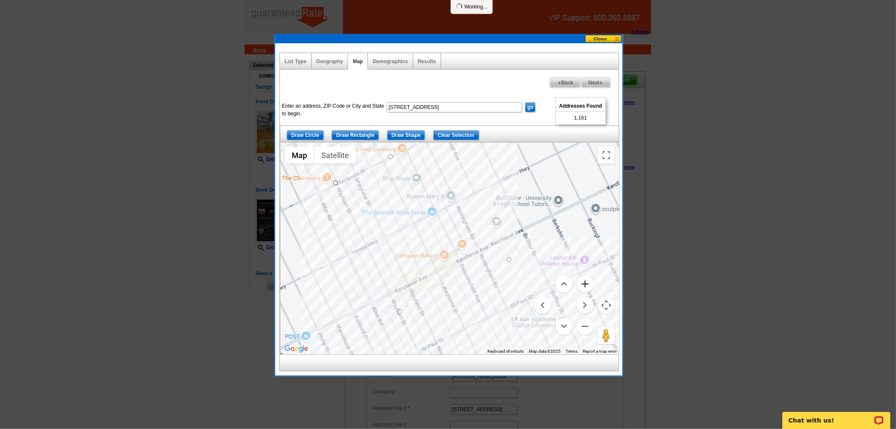
click at [589, 282] on button "Zoom in" at bounding box center [585, 283] width 17 height 17
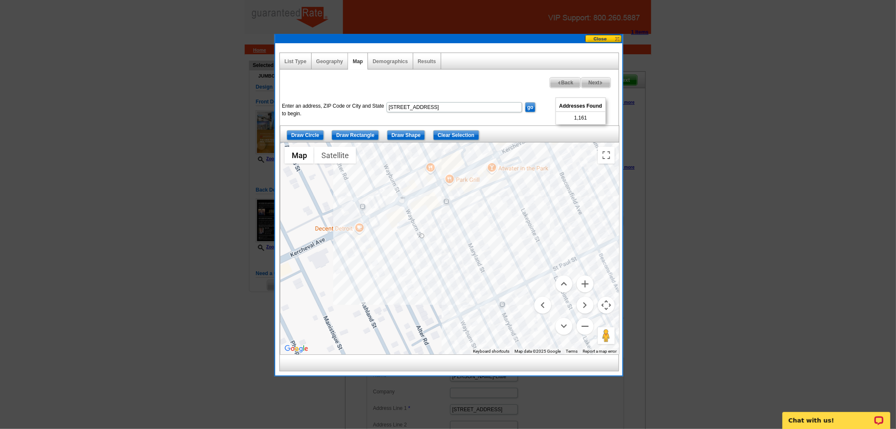
drag, startPoint x: 435, startPoint y: 249, endPoint x: 507, endPoint y: 109, distance: 157.0
click at [507, 109] on div "Enter an address, ZIP Code or City and State to begin. 1258 Lakepointe St Gross…" at bounding box center [449, 220] width 339 height 269
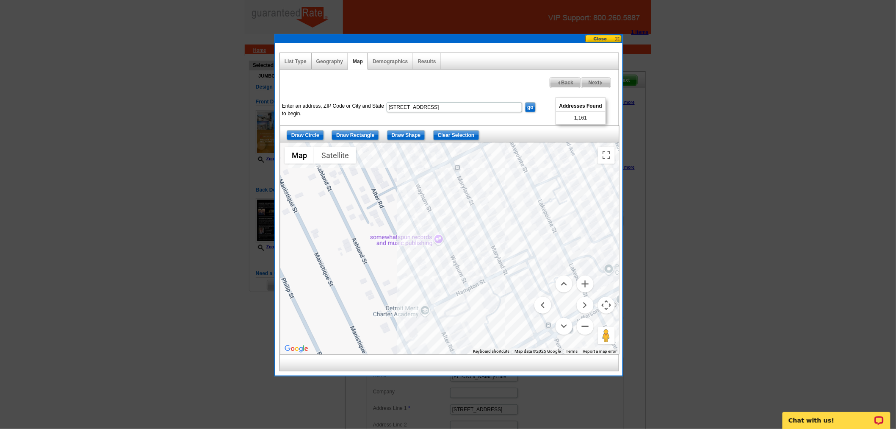
drag, startPoint x: 489, startPoint y: 258, endPoint x: 449, endPoint y: 151, distance: 114.3
click at [446, 132] on div "Draw Circle Draw Rectangle Draw Shape Clear Selection ← Move left → Move right …" at bounding box center [449, 239] width 339 height 229
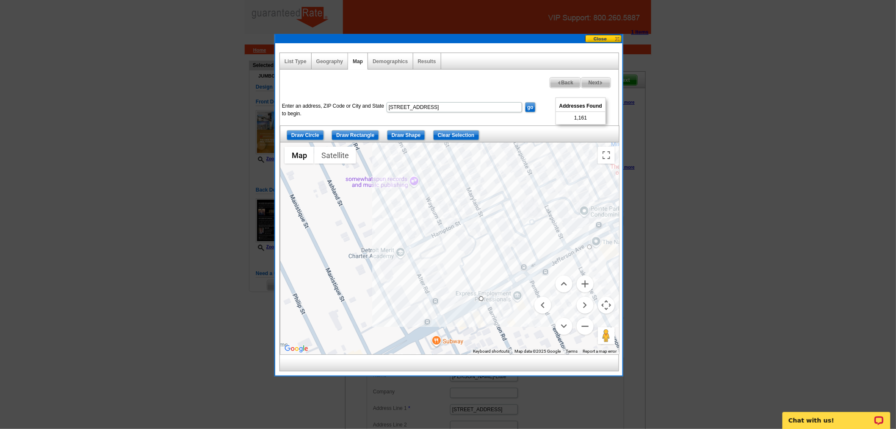
drag, startPoint x: 455, startPoint y: 266, endPoint x: 471, endPoint y: 291, distance: 30.1
click at [435, 209] on div at bounding box center [449, 248] width 339 height 212
drag, startPoint x: 479, startPoint y: 299, endPoint x: 478, endPoint y: 305, distance: 6.6
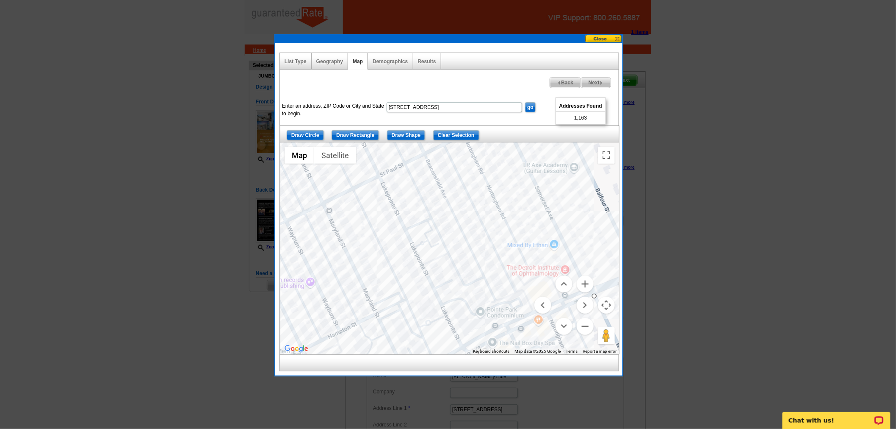
drag, startPoint x: 388, startPoint y: 265, endPoint x: 283, endPoint y: 365, distance: 145.0
click at [283, 365] on div "List Type Geography Map Demographics Results Next Addresses Found 1,163 Back En…" at bounding box center [449, 212] width 339 height 319
click at [588, 329] on button "Zoom out" at bounding box center [585, 326] width 17 height 17
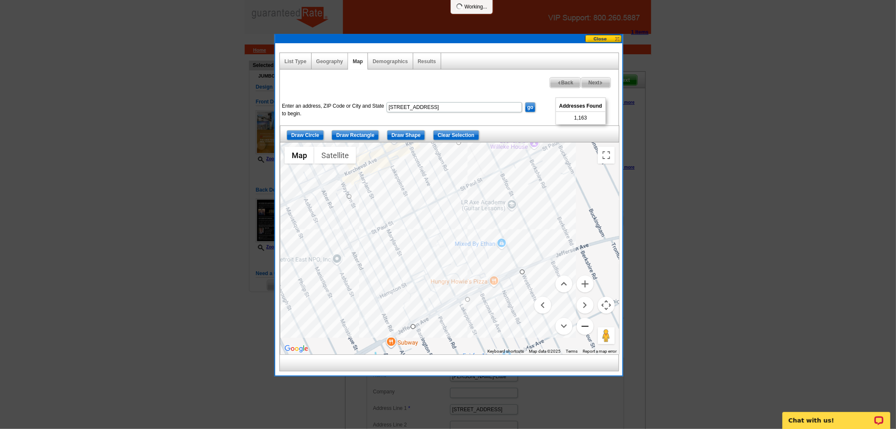
click at [588, 329] on button "Zoom out" at bounding box center [585, 326] width 17 height 17
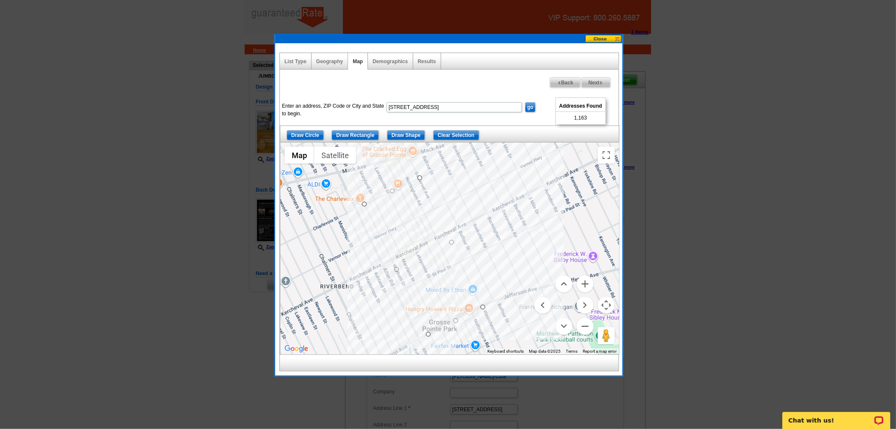
drag, startPoint x: 366, startPoint y: 261, endPoint x: 363, endPoint y: 309, distance: 48.4
click at [363, 309] on div at bounding box center [449, 248] width 339 height 212
drag, startPoint x: 366, startPoint y: 205, endPoint x: 382, endPoint y: 237, distance: 36.4
drag, startPoint x: 421, startPoint y: 178, endPoint x: 437, endPoint y: 209, distance: 35.2
click at [585, 283] on button "Zoom in" at bounding box center [585, 283] width 17 height 17
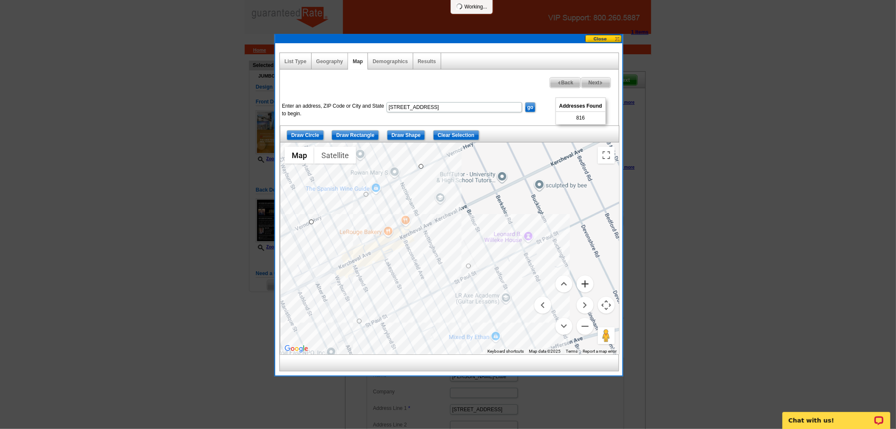
click at [585, 283] on button "Zoom in" at bounding box center [585, 283] width 17 height 17
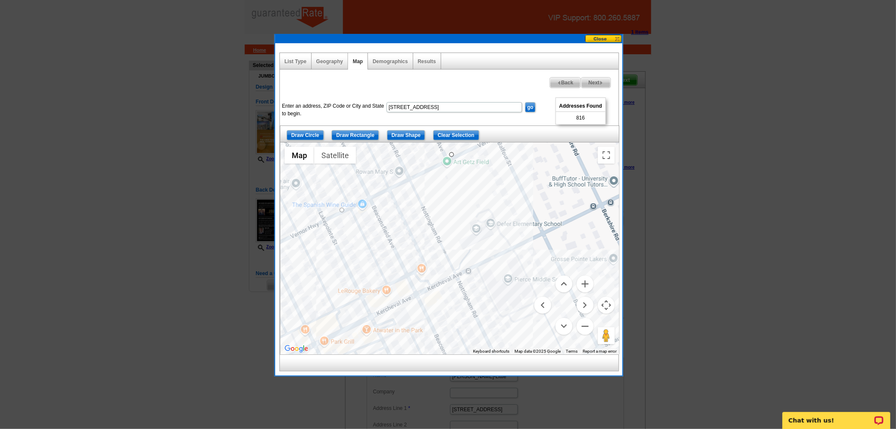
drag, startPoint x: 415, startPoint y: 277, endPoint x: 476, endPoint y: 346, distance: 92.2
click at [476, 346] on div at bounding box center [449, 248] width 339 height 212
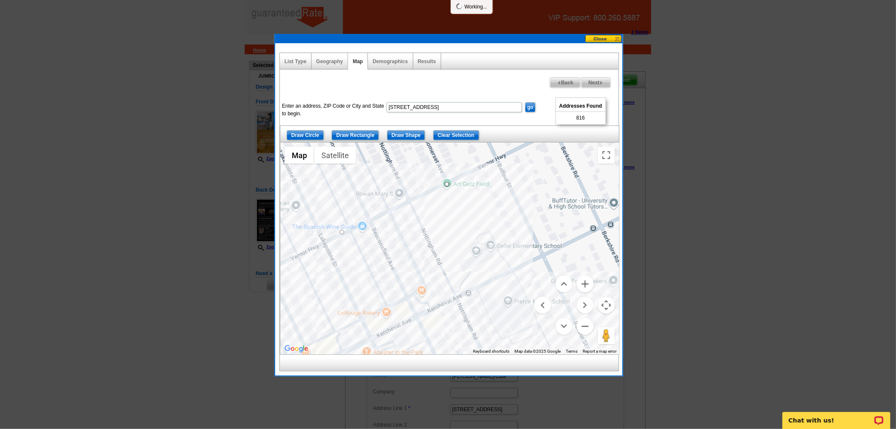
drag, startPoint x: 452, startPoint y: 153, endPoint x: 449, endPoint y: 188, distance: 34.4
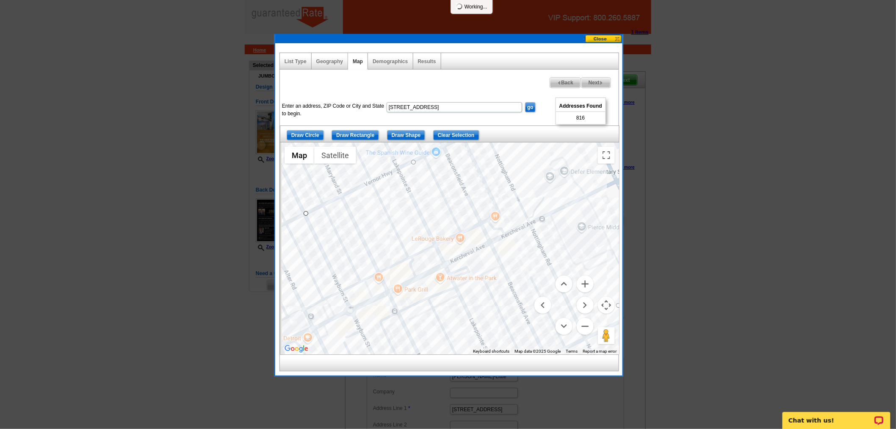
drag, startPoint x: 392, startPoint y: 261, endPoint x: 469, endPoint y: 184, distance: 108.7
click at [469, 184] on div at bounding box center [449, 248] width 339 height 212
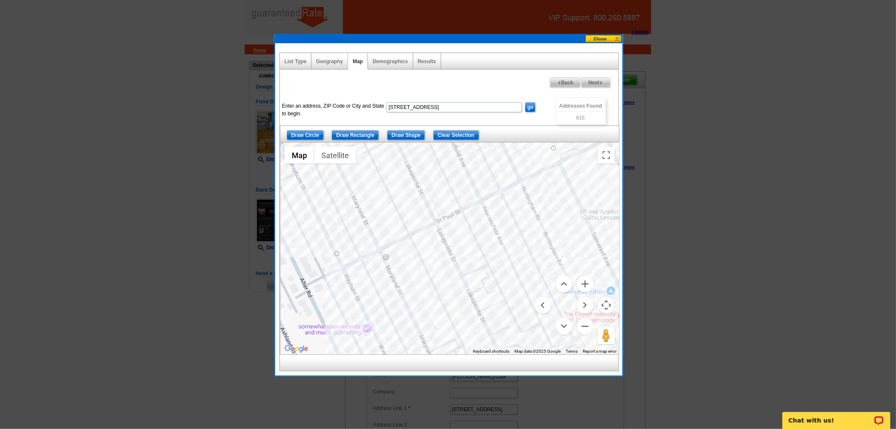
drag, startPoint x: 357, startPoint y: 313, endPoint x: 294, endPoint y: 164, distance: 161.8
click at [294, 164] on div at bounding box center [449, 248] width 339 height 212
drag, startPoint x: 435, startPoint y: 291, endPoint x: 380, endPoint y: 187, distance: 116.9
click at [380, 187] on div at bounding box center [449, 248] width 339 height 212
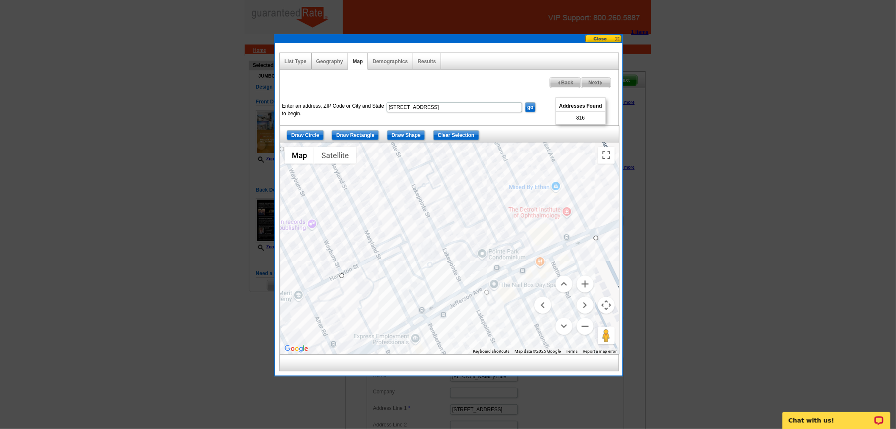
drag, startPoint x: 376, startPoint y: 345, endPoint x: 343, endPoint y: 272, distance: 80.4
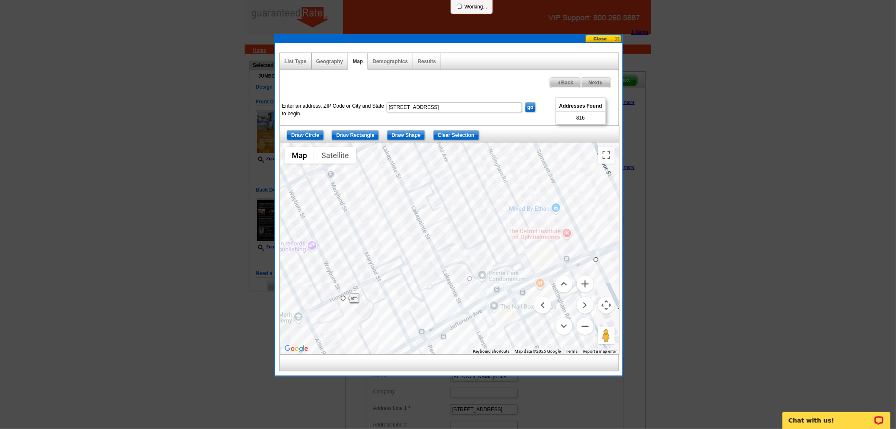
drag, startPoint x: 457, startPoint y: 268, endPoint x: 459, endPoint y: 306, distance: 38.1
click at [458, 307] on div at bounding box center [449, 248] width 339 height 212
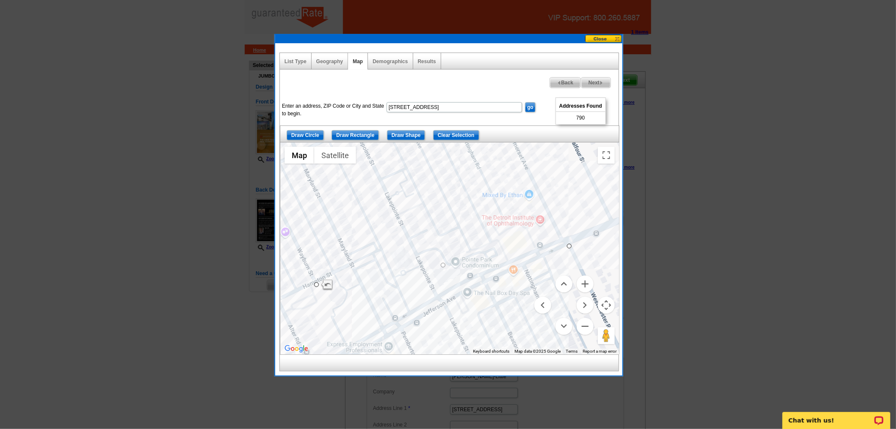
drag, startPoint x: 570, startPoint y: 248, endPoint x: 548, endPoint y: 220, distance: 35.5
click at [548, 220] on div at bounding box center [449, 248] width 339 height 212
drag, startPoint x: 571, startPoint y: 244, endPoint x: 539, endPoint y: 187, distance: 65.2
drag, startPoint x: 542, startPoint y: 188, endPoint x: 539, endPoint y: 191, distance: 4.8
click at [581, 321] on button "Zoom out" at bounding box center [585, 326] width 17 height 17
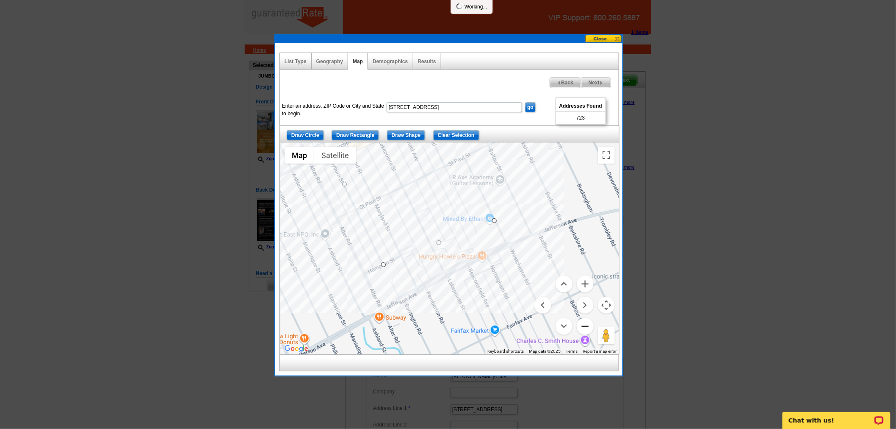
click at [581, 321] on button "Zoom out" at bounding box center [585, 326] width 17 height 17
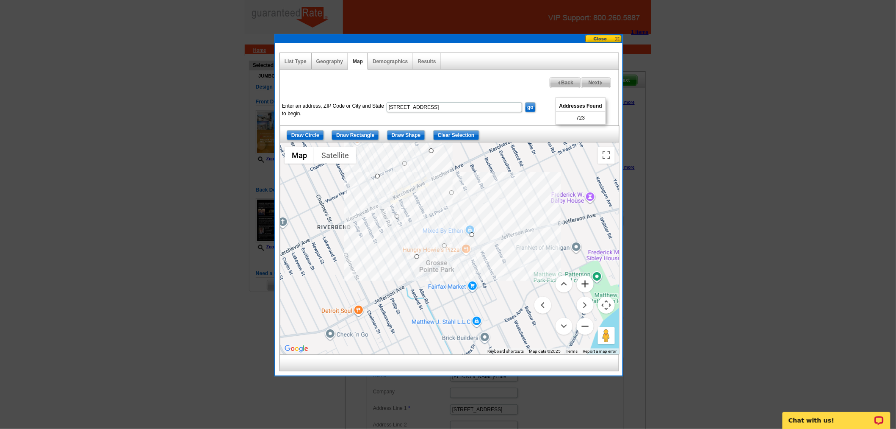
click at [584, 278] on button "Zoom in" at bounding box center [585, 283] width 17 height 17
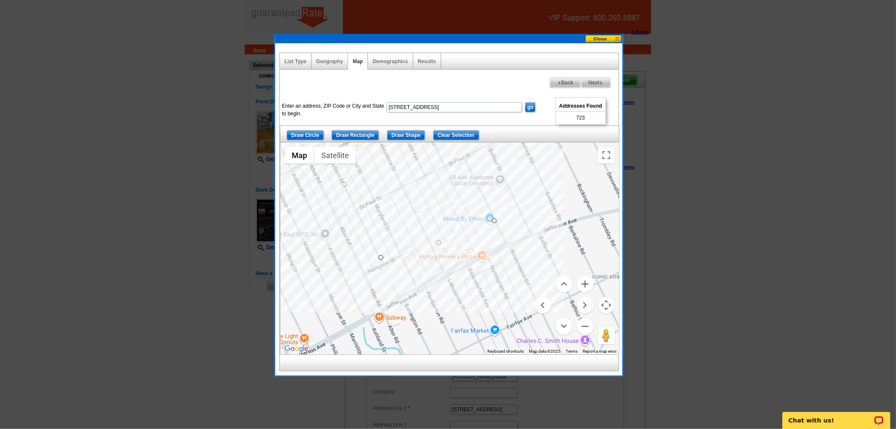
drag, startPoint x: 382, startPoint y: 263, endPoint x: 474, endPoint y: 247, distance: 92.8
drag, startPoint x: 494, startPoint y: 219, endPoint x: 488, endPoint y: 208, distance: 12.5
click at [587, 288] on button "Zoom in" at bounding box center [585, 283] width 17 height 17
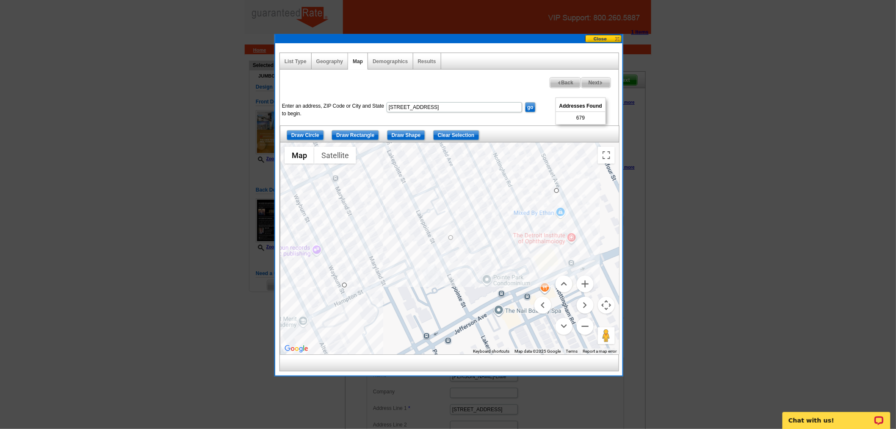
drag, startPoint x: 392, startPoint y: 285, endPoint x: 389, endPoint y: 294, distance: 8.7
click at [411, 298] on div at bounding box center [449, 248] width 339 height 212
drag, startPoint x: 345, startPoint y: 284, endPoint x: 468, endPoint y: 239, distance: 131.4
drag, startPoint x: 558, startPoint y: 191, endPoint x: 555, endPoint y: 174, distance: 16.9
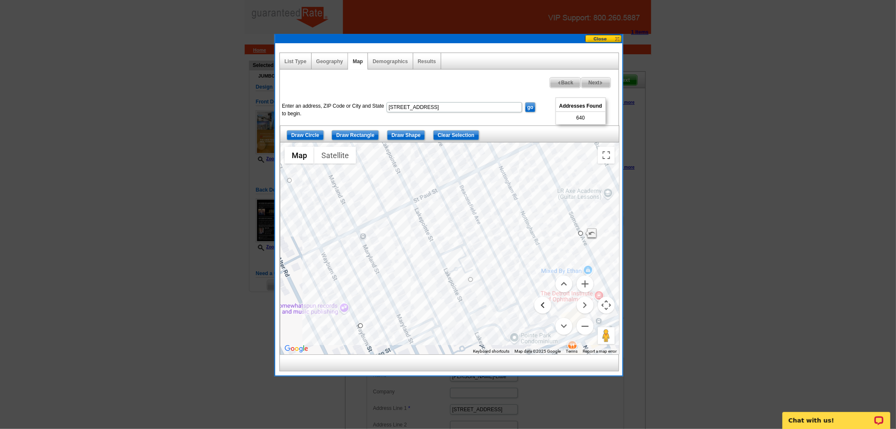
drag, startPoint x: 510, startPoint y: 244, endPoint x: 536, endPoint y: 304, distance: 65.4
click at [536, 304] on div "Map Terrain Satellite Labels Keyboard shortcuts Map Data Map data ©2025 Google …" at bounding box center [449, 248] width 339 height 212
drag, startPoint x: 360, startPoint y: 327, endPoint x: 363, endPoint y: 334, distance: 7.4
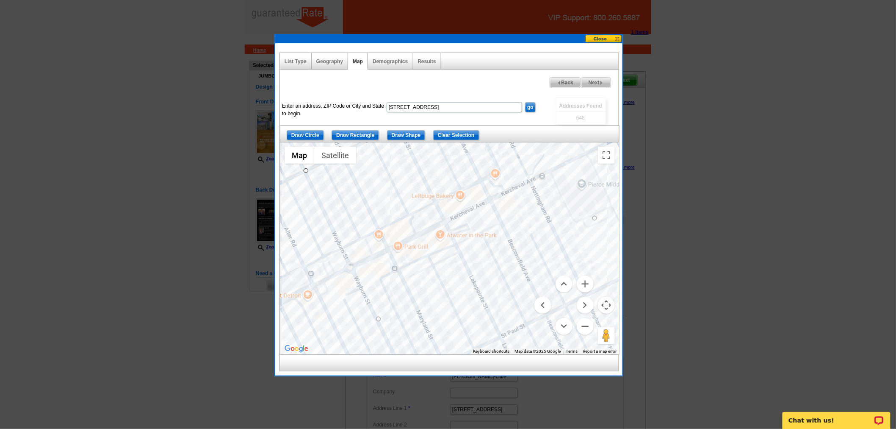
drag, startPoint x: 443, startPoint y: 212, endPoint x: 532, endPoint y: 350, distance: 163.4
click at [532, 350] on div "Map Terrain Satellite Labels Keyboard shortcuts Map Data Map data ©2025 Google …" at bounding box center [449, 248] width 339 height 212
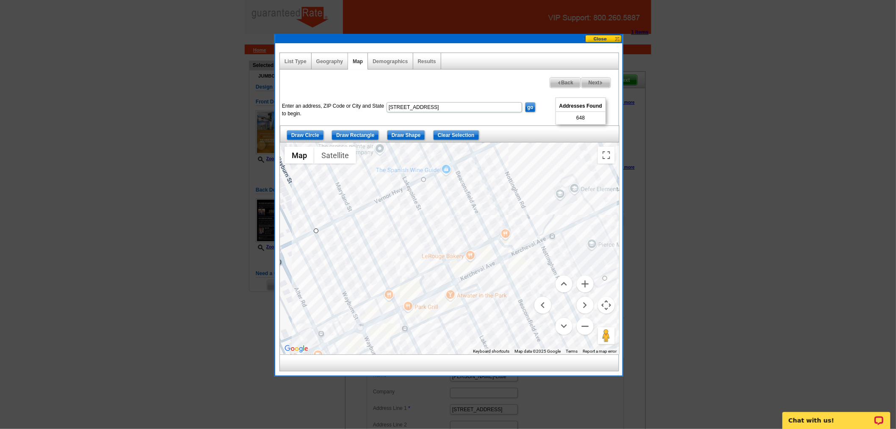
drag, startPoint x: 408, startPoint y: 196, endPoint x: 418, endPoint y: 256, distance: 60.9
click at [418, 256] on div at bounding box center [449, 248] width 339 height 212
drag, startPoint x: 316, startPoint y: 231, endPoint x: 328, endPoint y: 259, distance: 29.8
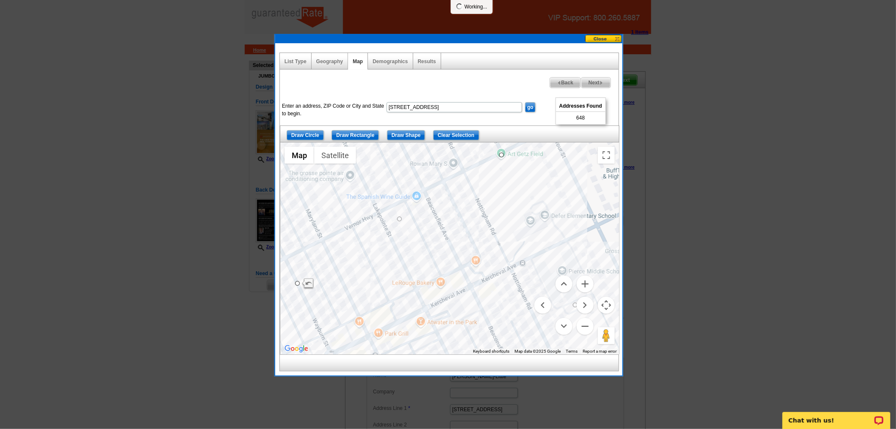
drag, startPoint x: 577, startPoint y: 211, endPoint x: 539, endPoint y: 243, distance: 49.6
click at [539, 243] on div at bounding box center [449, 248] width 339 height 212
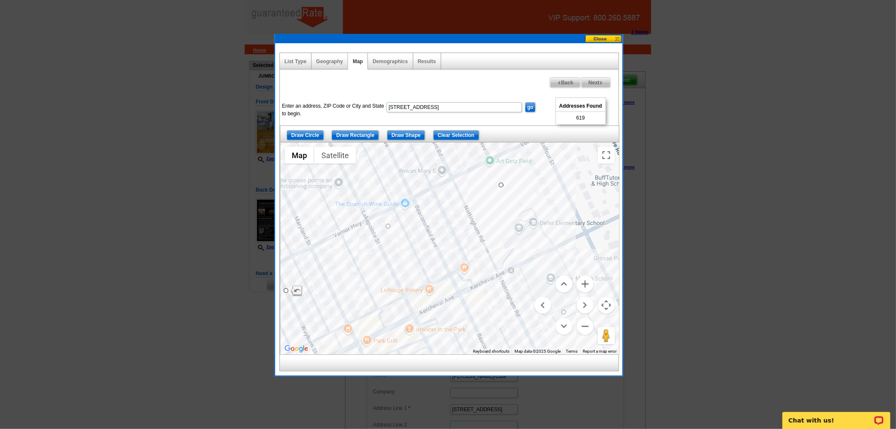
drag, startPoint x: 490, startPoint y: 161, endPoint x: 501, endPoint y: 185, distance: 26.1
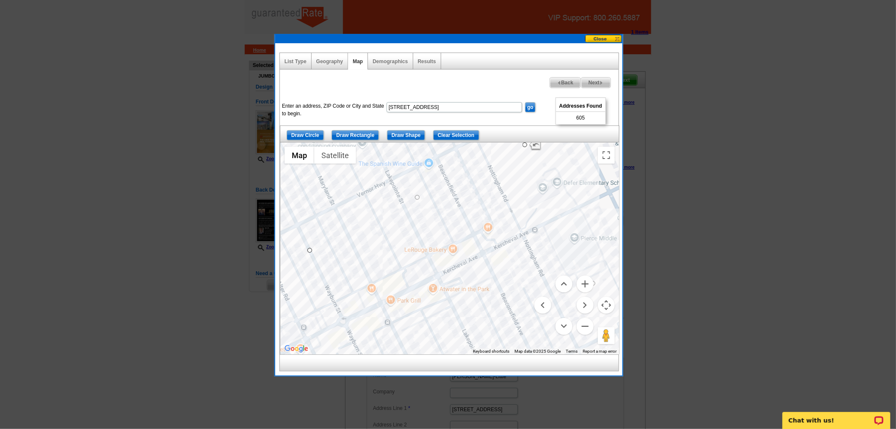
drag, startPoint x: 424, startPoint y: 280, endPoint x: 447, endPoint y: 242, distance: 44.2
click at [447, 242] on div at bounding box center [449, 248] width 339 height 212
drag, startPoint x: 308, startPoint y: 251, endPoint x: 317, endPoint y: 266, distance: 17.4
drag, startPoint x: 523, startPoint y: 143, endPoint x: 534, endPoint y: 168, distance: 27.5
drag, startPoint x: 316, startPoint y: 263, endPoint x: 333, endPoint y: 303, distance: 43.8
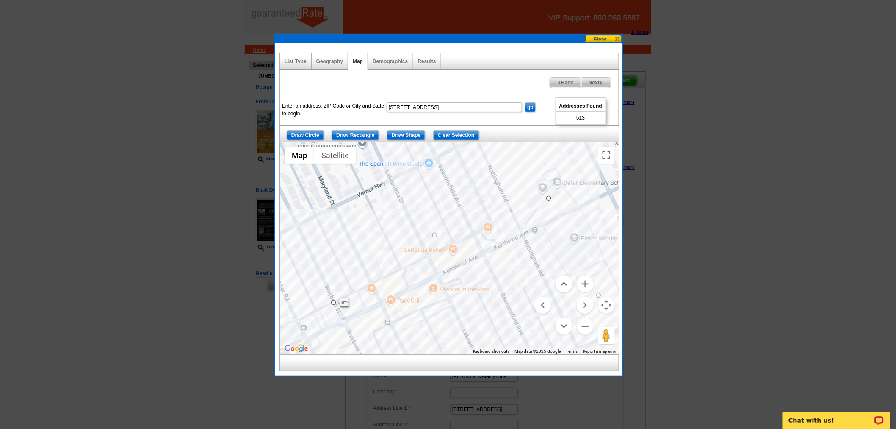
drag, startPoint x: 535, startPoint y: 169, endPoint x: 548, endPoint y: 201, distance: 34.0
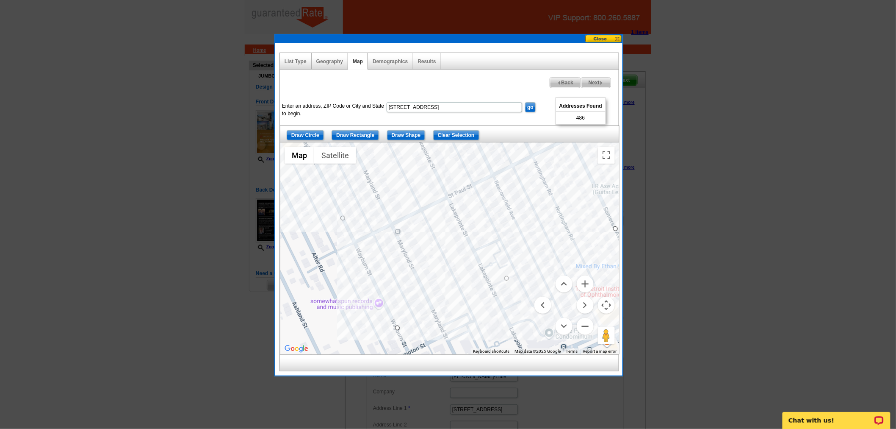
drag, startPoint x: 404, startPoint y: 322, endPoint x: 357, endPoint y: 138, distance: 189.7
click at [357, 138] on div "Draw Circle Draw Rectangle Draw Shape Clear Selection ← Move left → Move right …" at bounding box center [449, 239] width 339 height 229
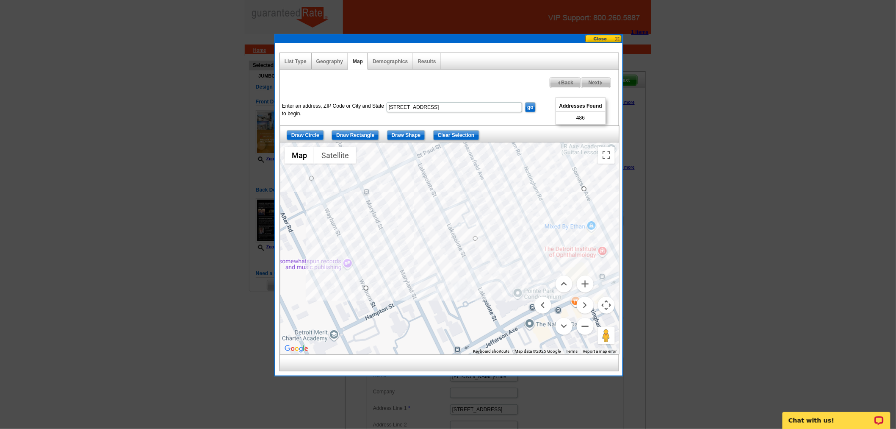
drag, startPoint x: 480, startPoint y: 299, endPoint x: 446, endPoint y: 248, distance: 61.3
click at [446, 248] on div at bounding box center [449, 248] width 339 height 212
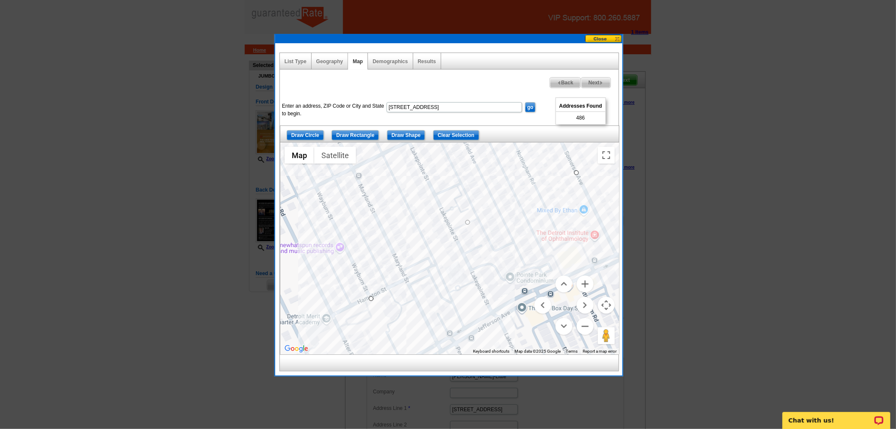
drag, startPoint x: 357, startPoint y: 270, endPoint x: 370, endPoint y: 299, distance: 31.3
drag, startPoint x: 576, startPoint y: 174, endPoint x: 587, endPoint y: 197, distance: 26.0
click at [589, 287] on button "Zoom in" at bounding box center [585, 283] width 17 height 17
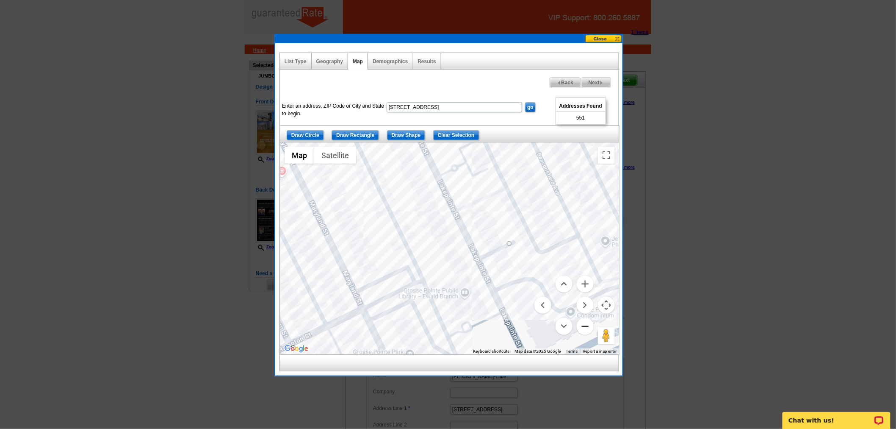
click at [585, 323] on button "Zoom out" at bounding box center [585, 326] width 17 height 17
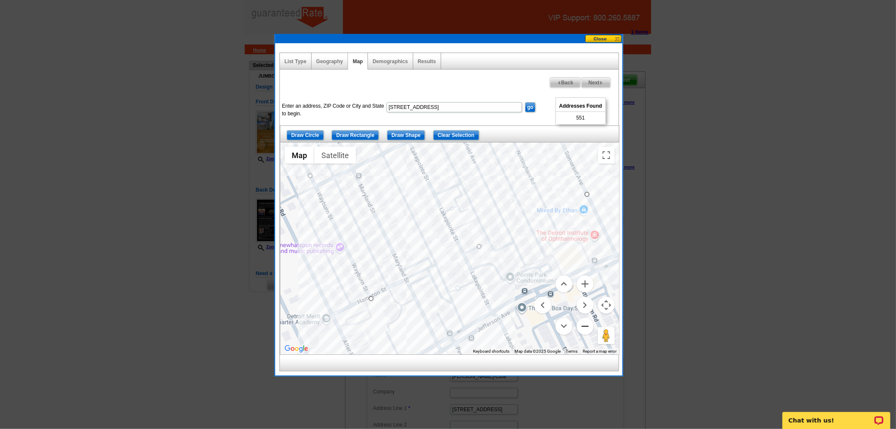
click at [585, 323] on button "Zoom out" at bounding box center [585, 326] width 17 height 17
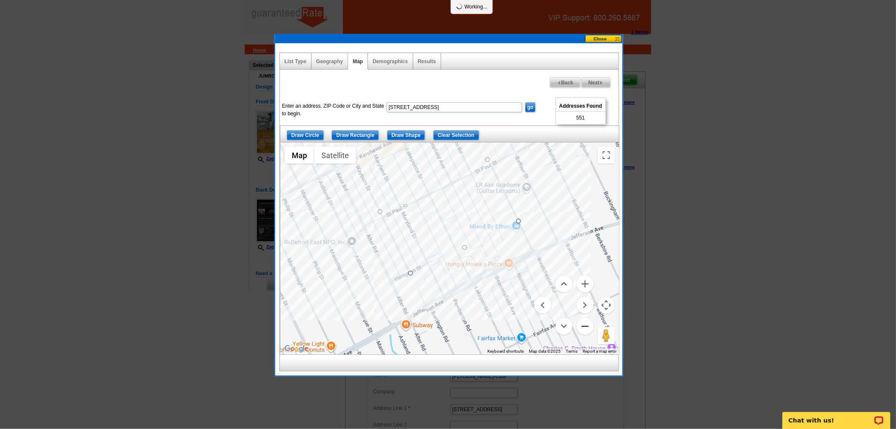
click at [585, 323] on button "Zoom out" at bounding box center [585, 326] width 17 height 17
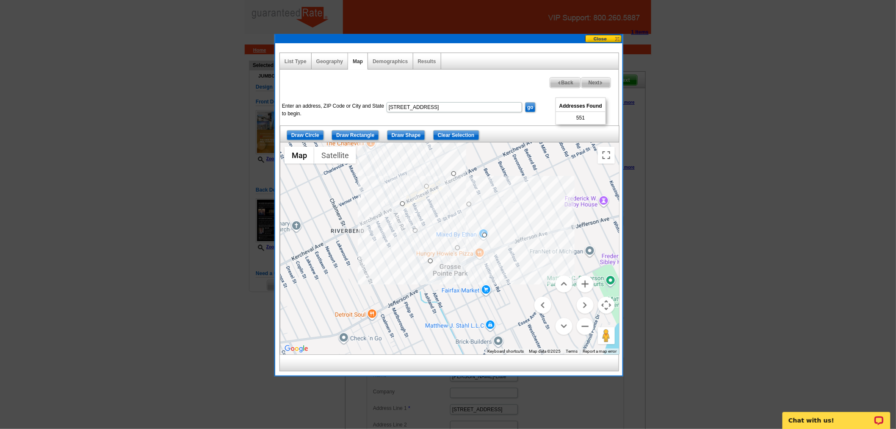
drag, startPoint x: 401, startPoint y: 200, endPoint x: 403, endPoint y: 206, distance: 6.1
drag, startPoint x: 451, startPoint y: 173, endPoint x: 617, endPoint y: 236, distance: 177.8
click at [583, 287] on button "Zoom in" at bounding box center [585, 283] width 17 height 17
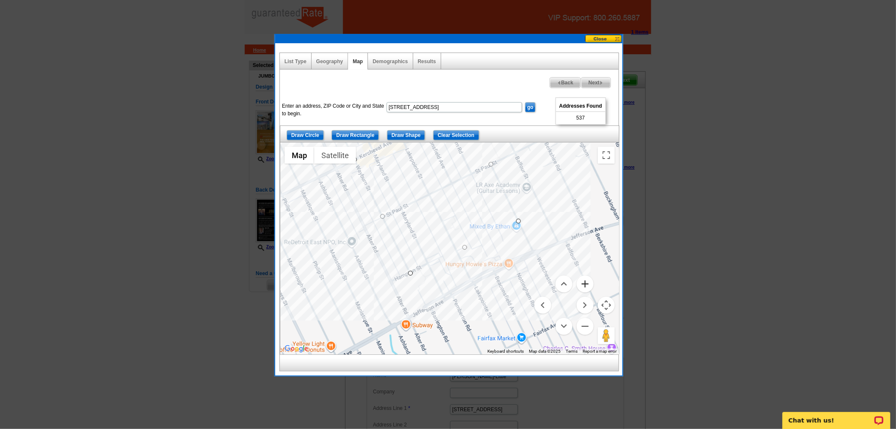
click at [581, 283] on button "Zoom in" at bounding box center [585, 283] width 17 height 17
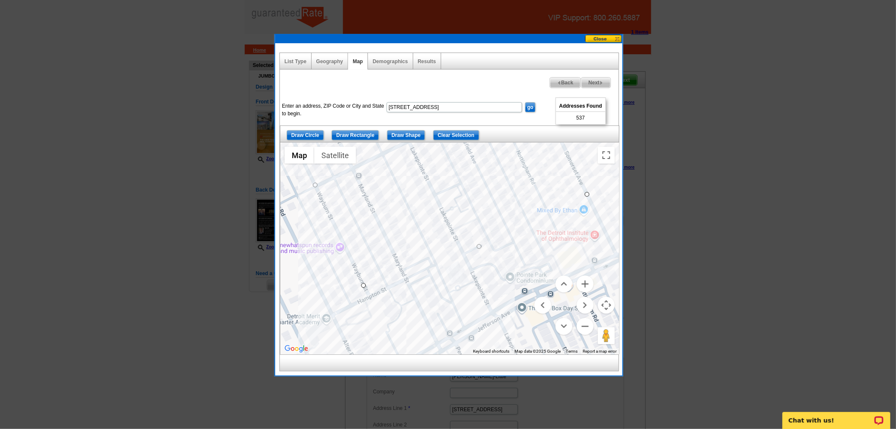
drag, startPoint x: 370, startPoint y: 298, endPoint x: 362, endPoint y: 282, distance: 17.4
drag, startPoint x: 587, startPoint y: 191, endPoint x: 582, endPoint y: 183, distance: 9.5
drag, startPoint x: 580, startPoint y: 186, endPoint x: 579, endPoint y: 180, distance: 5.2
click at [587, 329] on button "Zoom out" at bounding box center [585, 326] width 17 height 17
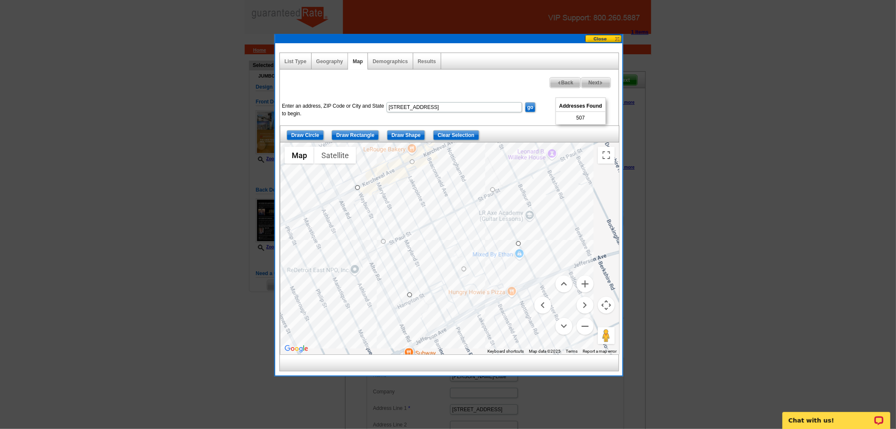
drag, startPoint x: 483, startPoint y: 230, endPoint x: 486, endPoint y: 260, distance: 30.2
click at [486, 260] on div at bounding box center [449, 248] width 339 height 212
click at [580, 280] on button "Zoom in" at bounding box center [585, 283] width 17 height 17
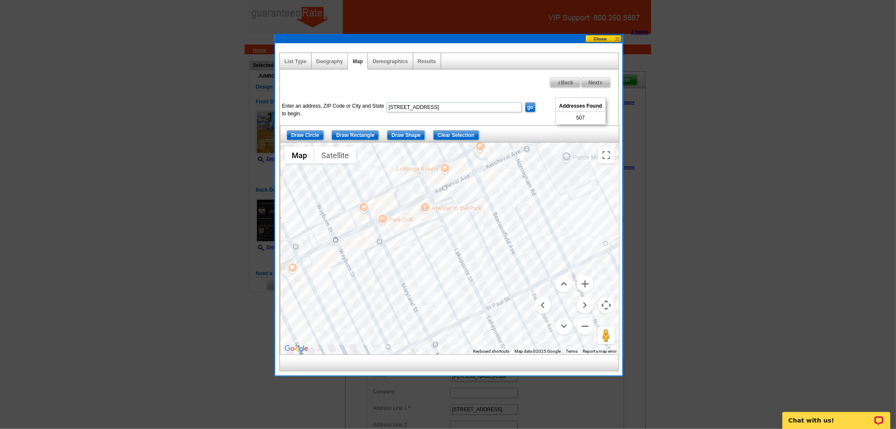
drag, startPoint x: 415, startPoint y: 210, endPoint x: 487, endPoint y: 326, distance: 136.0
click at [487, 326] on div at bounding box center [449, 248] width 339 height 212
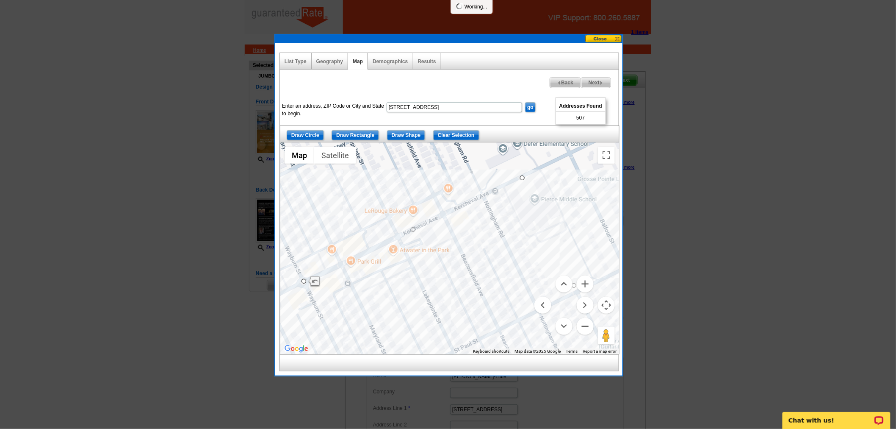
drag, startPoint x: 520, startPoint y: 206, endPoint x: 486, endPoint y: 250, distance: 55.6
click at [486, 250] on div at bounding box center [449, 248] width 339 height 212
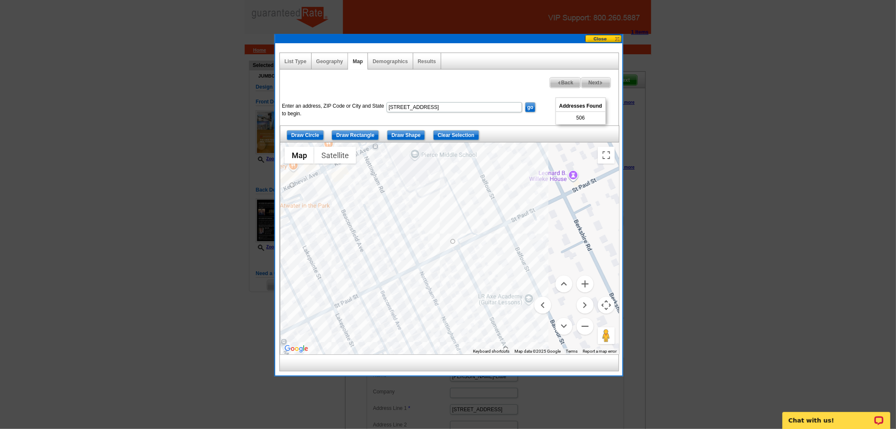
drag, startPoint x: 485, startPoint y: 235, endPoint x: 361, endPoint y: 186, distance: 134.0
click at [361, 186] on div at bounding box center [449, 248] width 339 height 212
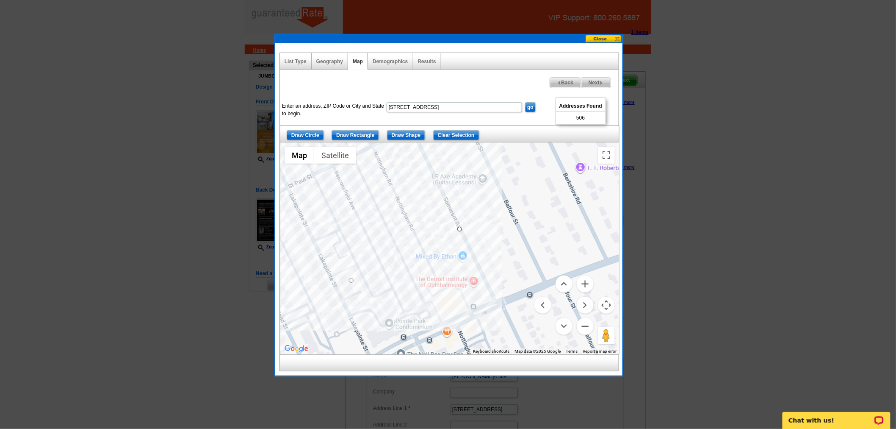
drag, startPoint x: 459, startPoint y: 269, endPoint x: 414, endPoint y: 153, distance: 124.4
click at [414, 153] on div at bounding box center [449, 248] width 339 height 212
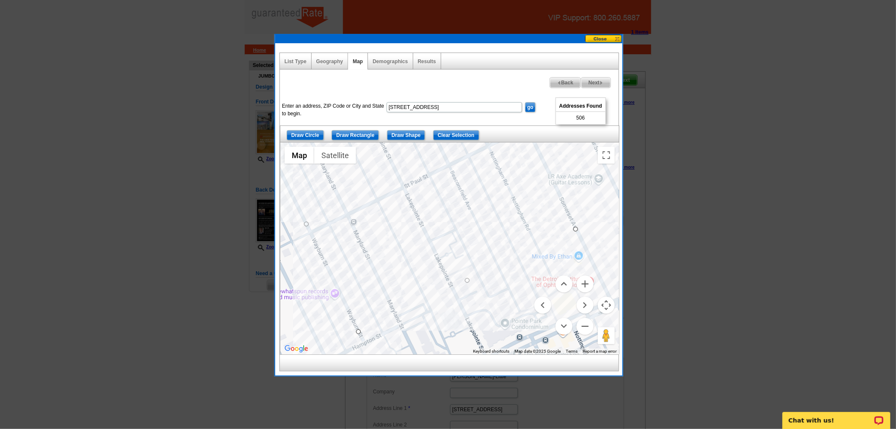
drag, startPoint x: 422, startPoint y: 264, endPoint x: 545, endPoint y: 264, distance: 122.8
click at [545, 264] on div at bounding box center [449, 248] width 339 height 212
drag, startPoint x: 363, startPoint y: 330, endPoint x: 362, endPoint y: 325, distance: 4.8
drag, startPoint x: 579, startPoint y: 229, endPoint x: 578, endPoint y: 224, distance: 5.2
click at [583, 320] on button "Zoom out" at bounding box center [585, 326] width 17 height 17
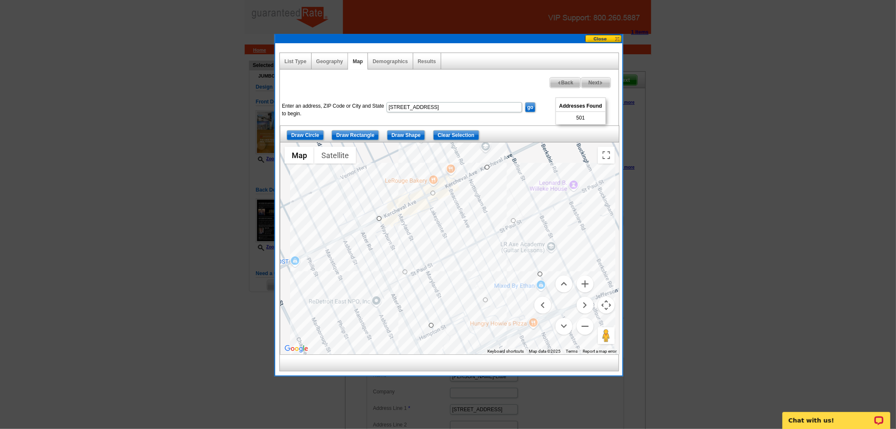
drag, startPoint x: 500, startPoint y: 193, endPoint x: 524, endPoint y: 230, distance: 44.3
click at [524, 230] on div at bounding box center [449, 248] width 339 height 212
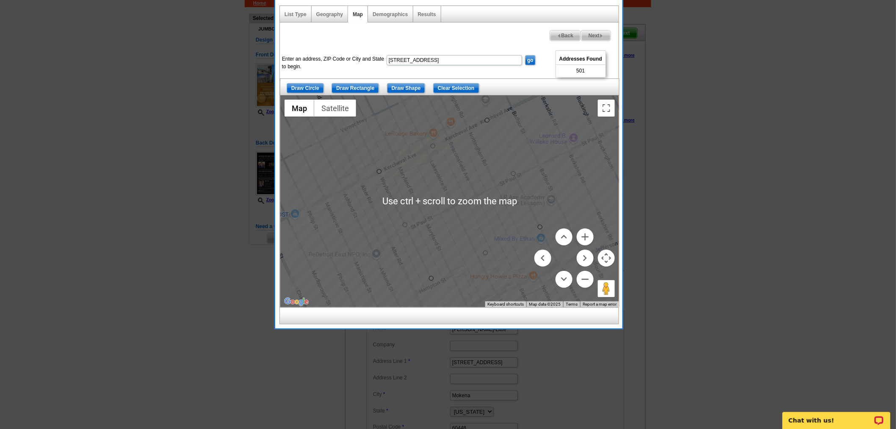
scroll to position [94, 0]
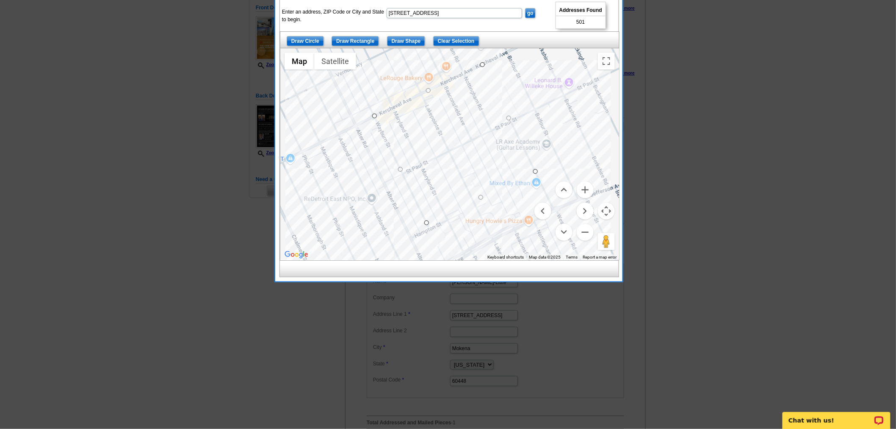
drag, startPoint x: 536, startPoint y: 109, endPoint x: 531, endPoint y: 98, distance: 12.1
click at [531, 98] on div at bounding box center [449, 154] width 339 height 212
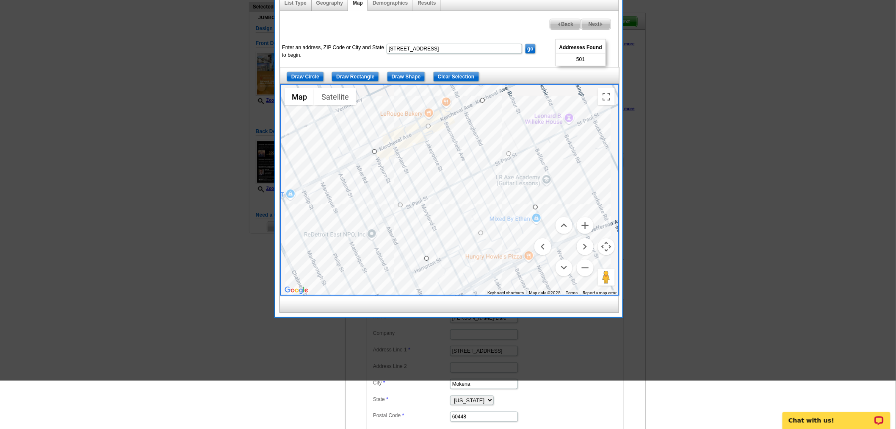
scroll to position [0, 0]
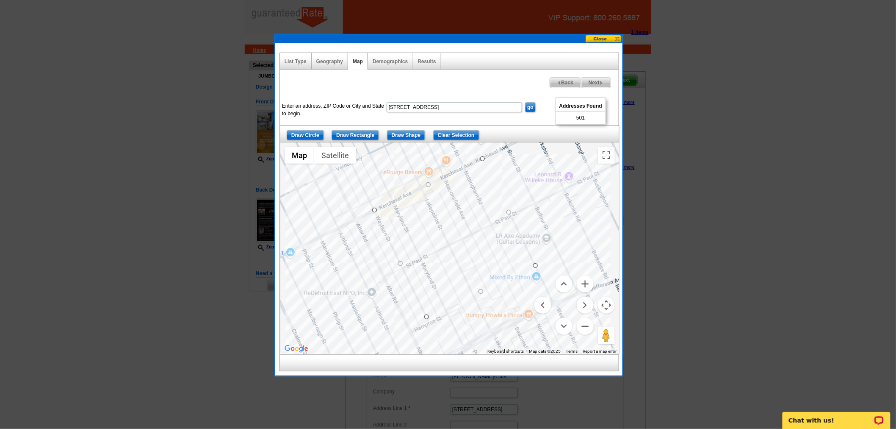
click at [602, 80] on span "Next" at bounding box center [596, 83] width 29 height 10
select select
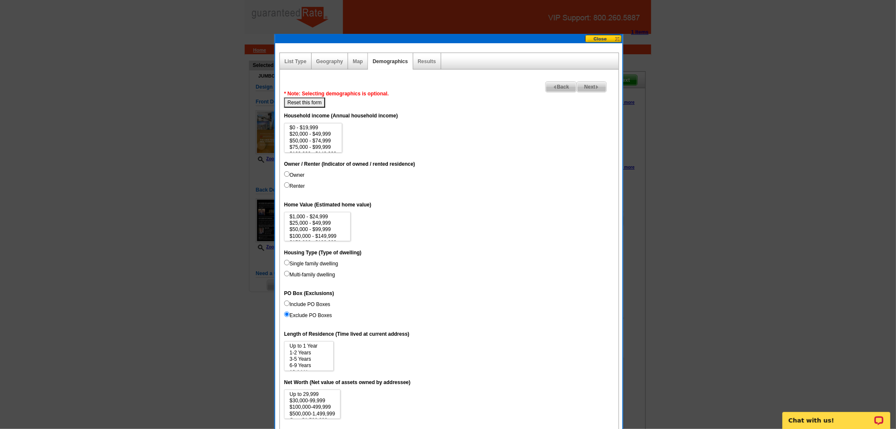
click at [601, 88] on span "Next" at bounding box center [591, 87] width 29 height 10
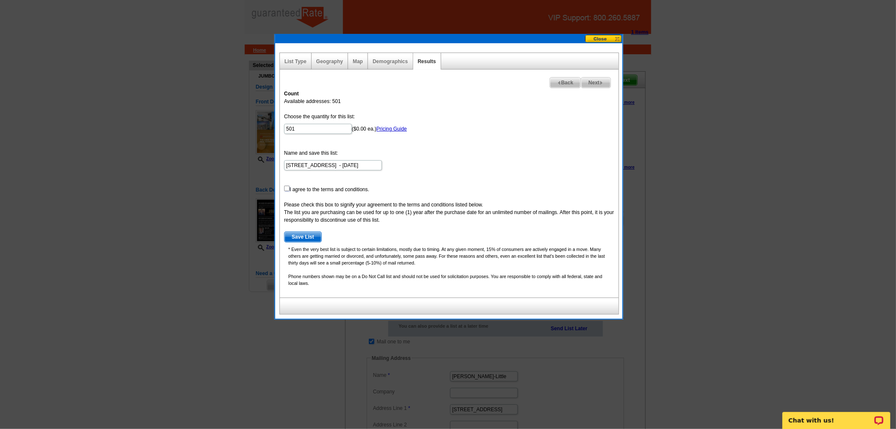
click at [284, 188] on input "checkbox" at bounding box center [287, 189] width 6 height 6
checkbox input "true"
click at [306, 241] on span "Save List" at bounding box center [303, 237] width 37 height 10
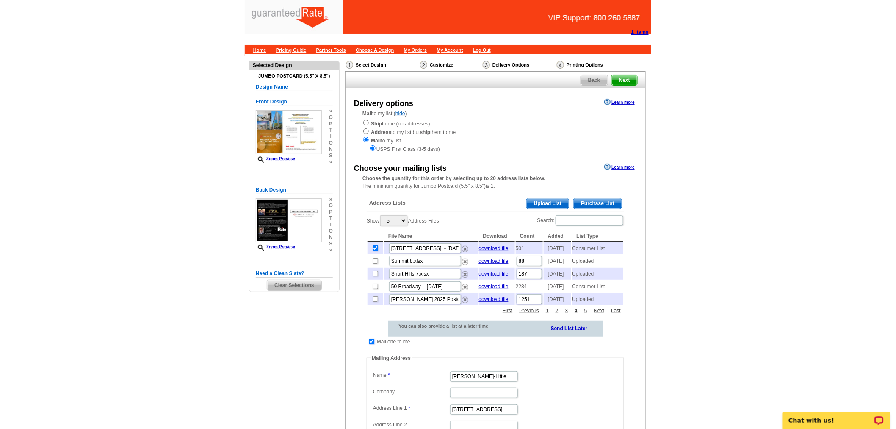
click at [373, 344] on input "checkbox" at bounding box center [372, 341] width 6 height 6
checkbox input "false"
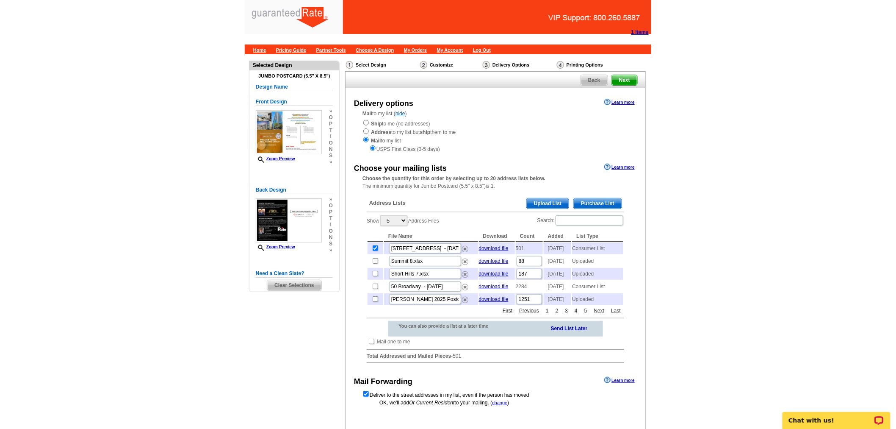
click at [601, 201] on span "Purchase List" at bounding box center [598, 203] width 48 height 10
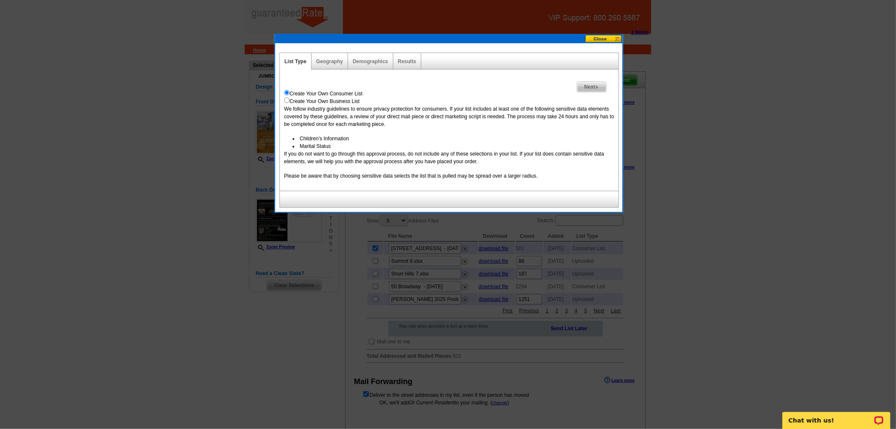
click at [583, 82] on span "Next" at bounding box center [591, 87] width 29 height 10
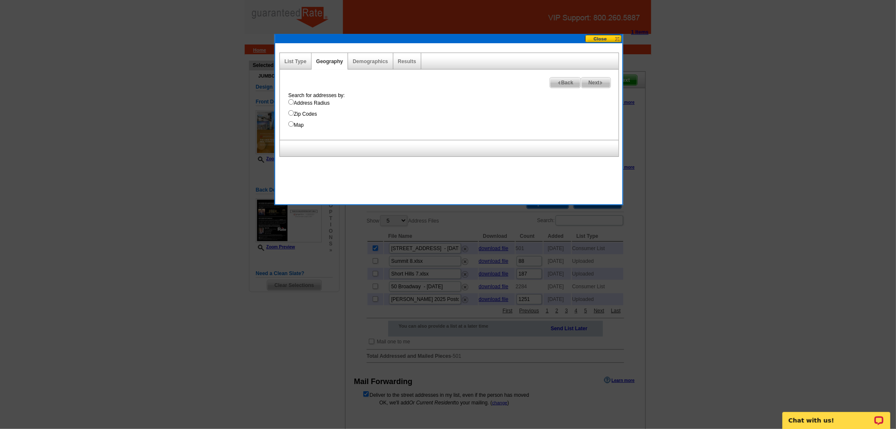
click at [314, 102] on label "Address Radius" at bounding box center [453, 103] width 330 height 8
click at [294, 102] on input "Address Radius" at bounding box center [291, 102] width 6 height 6
radio input "true"
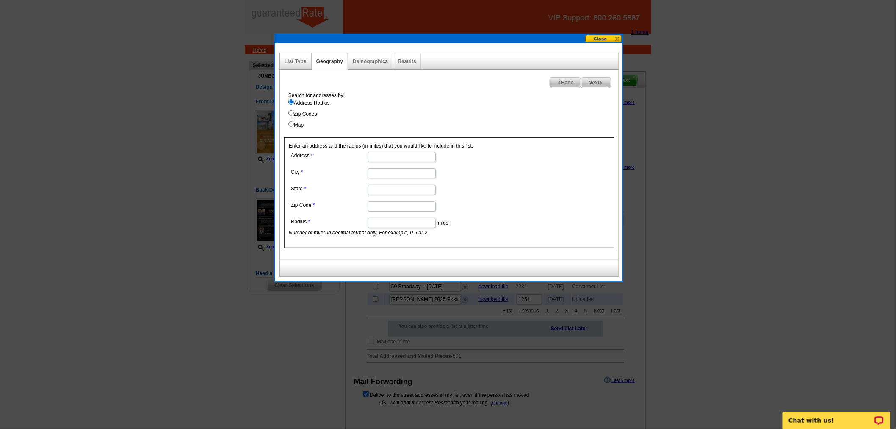
click at [307, 125] on label "Map" at bounding box center [453, 125] width 330 height 8
click at [294, 125] on input "Map" at bounding box center [291, 124] width 6 height 6
radio input "true"
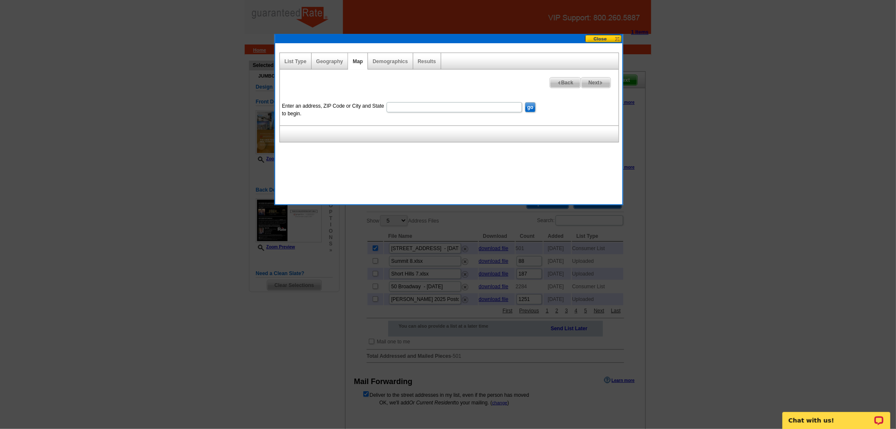
click at [454, 112] on input "Enter an address, ZIP Code or City and State to begin." at bounding box center [455, 107] width 136 height 10
paste input "[STREET_ADDRESS]"
type input "[STREET_ADDRESS]"
click at [525, 102] on input "go" at bounding box center [530, 107] width 11 height 10
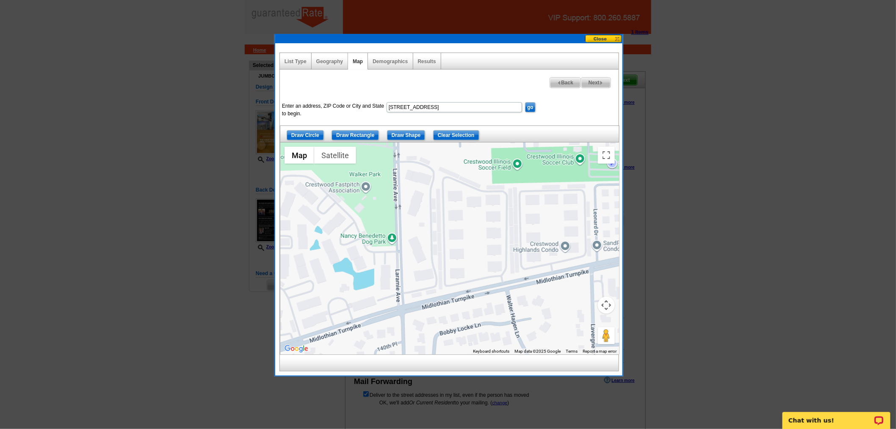
drag, startPoint x: 502, startPoint y: 257, endPoint x: 478, endPoint y: 235, distance: 33.0
click at [481, 236] on div at bounding box center [449, 248] width 339 height 212
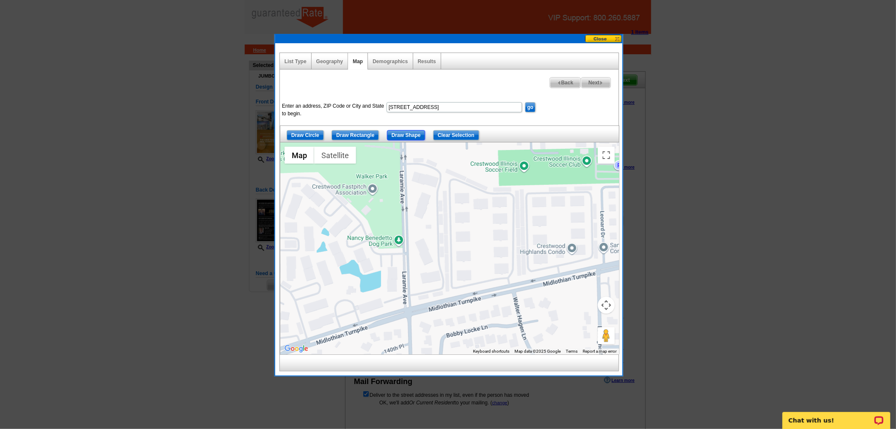
click at [408, 134] on input "Draw Shape" at bounding box center [406, 135] width 39 height 10
click at [403, 150] on div at bounding box center [449, 248] width 339 height 212
click at [410, 311] on div at bounding box center [449, 248] width 339 height 212
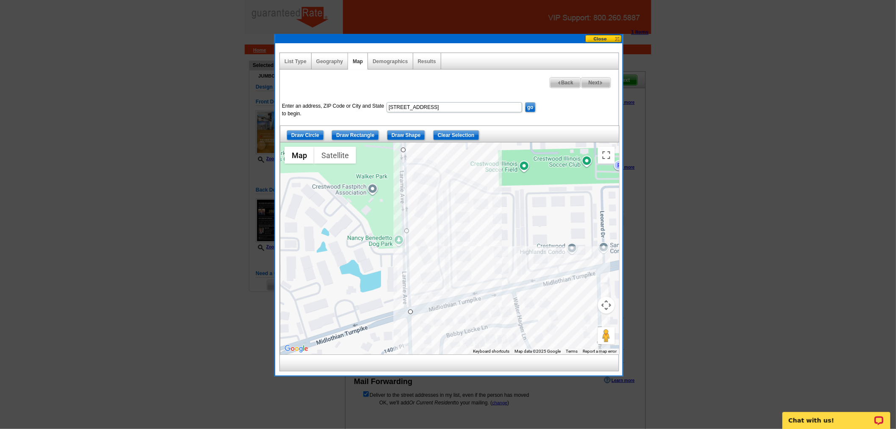
click at [532, 281] on div at bounding box center [449, 248] width 339 height 212
click at [529, 171] on div at bounding box center [449, 248] width 339 height 212
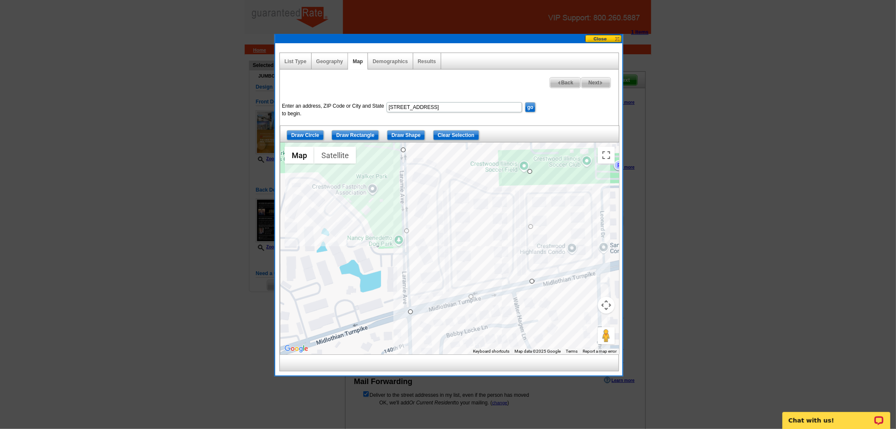
click at [399, 151] on div at bounding box center [449, 248] width 339 height 212
click at [404, 148] on div at bounding box center [449, 248] width 339 height 212
click at [452, 134] on input "Clear Selection" at bounding box center [456, 135] width 46 height 10
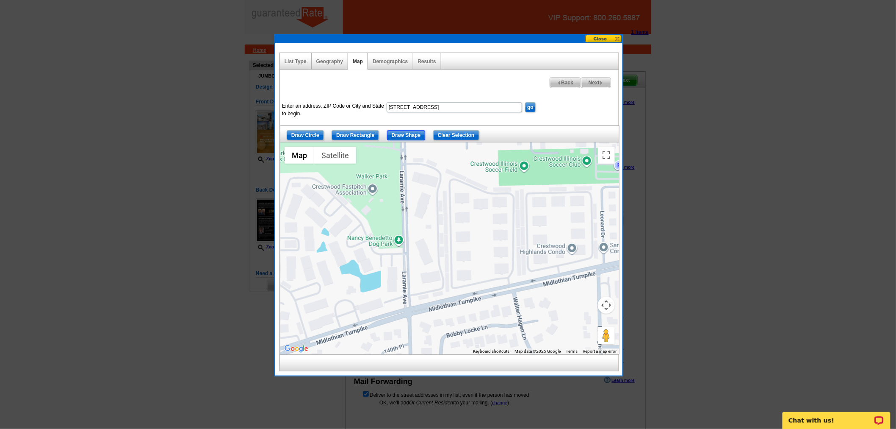
click at [412, 132] on input "Draw Shape" at bounding box center [406, 135] width 39 height 10
click at [404, 148] on div at bounding box center [449, 248] width 339 height 212
click at [409, 311] on div at bounding box center [449, 248] width 339 height 212
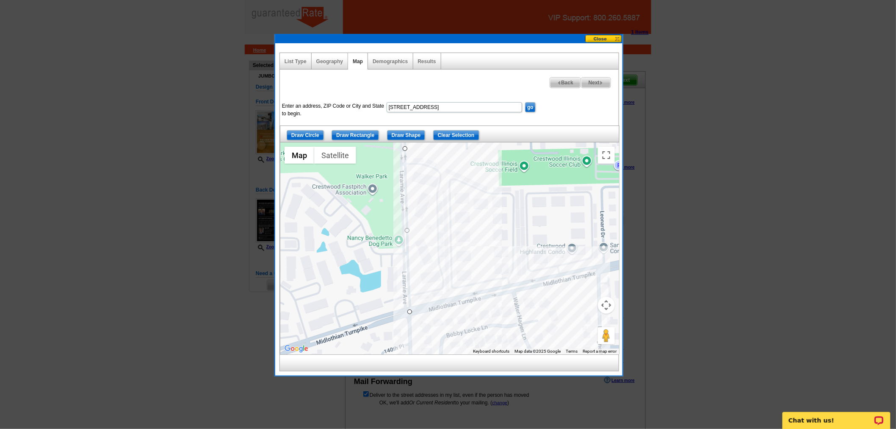
click at [527, 284] on div at bounding box center [449, 248] width 339 height 212
click at [527, 181] on div at bounding box center [449, 248] width 339 height 212
click at [489, 179] on div at bounding box center [449, 248] width 339 height 212
click at [403, 149] on div at bounding box center [449, 248] width 339 height 212
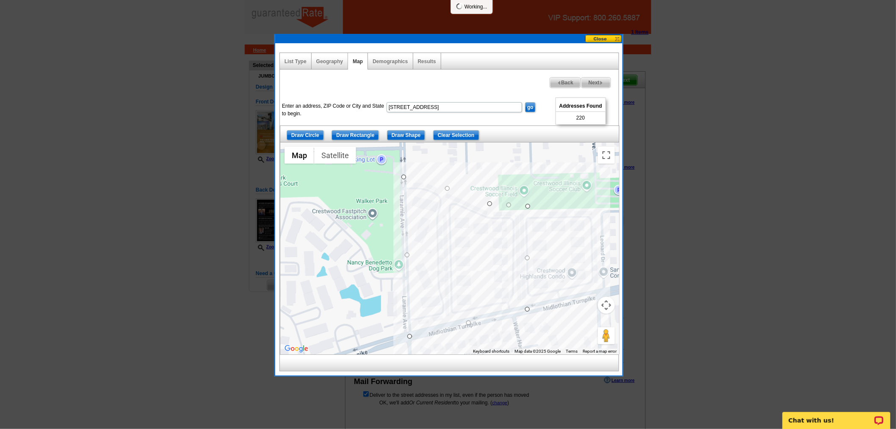
drag, startPoint x: 406, startPoint y: 147, endPoint x: 404, endPoint y: 177, distance: 29.7
click at [604, 307] on button "Map camera controls" at bounding box center [606, 304] width 17 height 17
click at [584, 285] on button "Zoom in" at bounding box center [585, 283] width 17 height 17
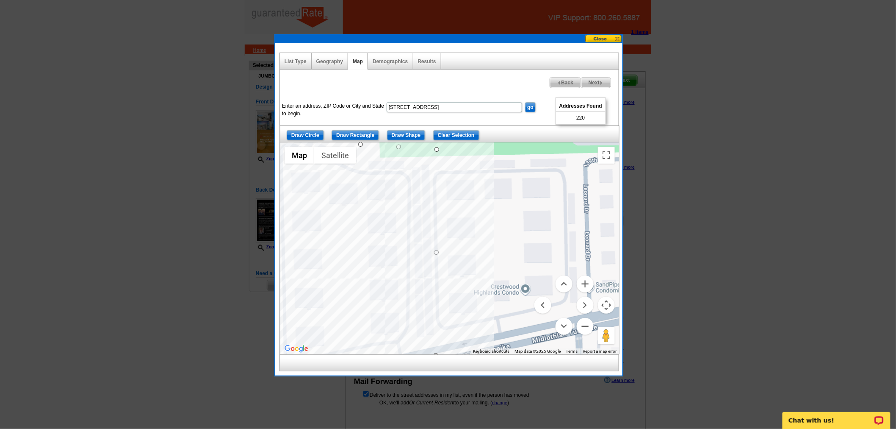
drag, startPoint x: 434, startPoint y: 227, endPoint x: 311, endPoint y: 250, distance: 125.0
click at [311, 250] on div at bounding box center [449, 248] width 339 height 212
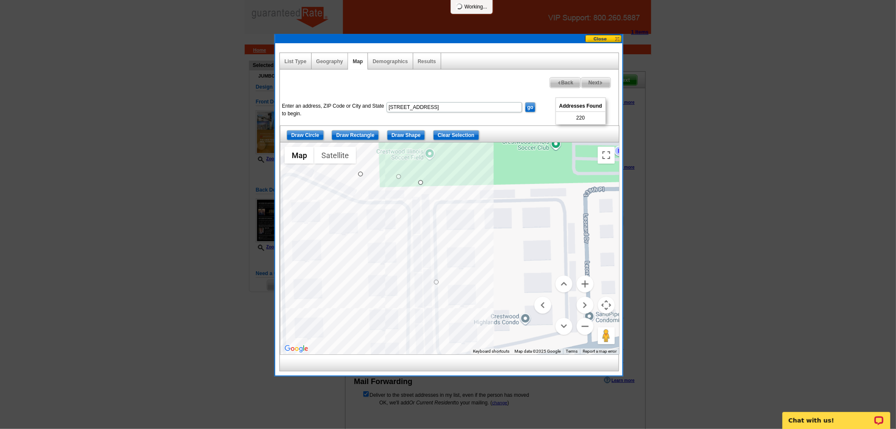
drag, startPoint x: 435, startPoint y: 147, endPoint x: 418, endPoint y: 180, distance: 37.3
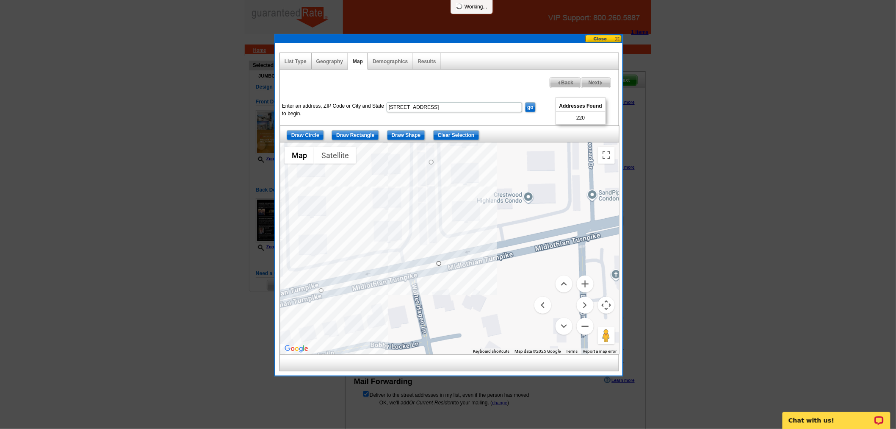
drag, startPoint x: 434, startPoint y: 273, endPoint x: 437, endPoint y: 152, distance: 121.6
click at [437, 152] on div at bounding box center [449, 248] width 339 height 212
drag, startPoint x: 438, startPoint y: 263, endPoint x: 428, endPoint y: 263, distance: 10.2
click at [582, 324] on button "Zoom out" at bounding box center [585, 326] width 17 height 17
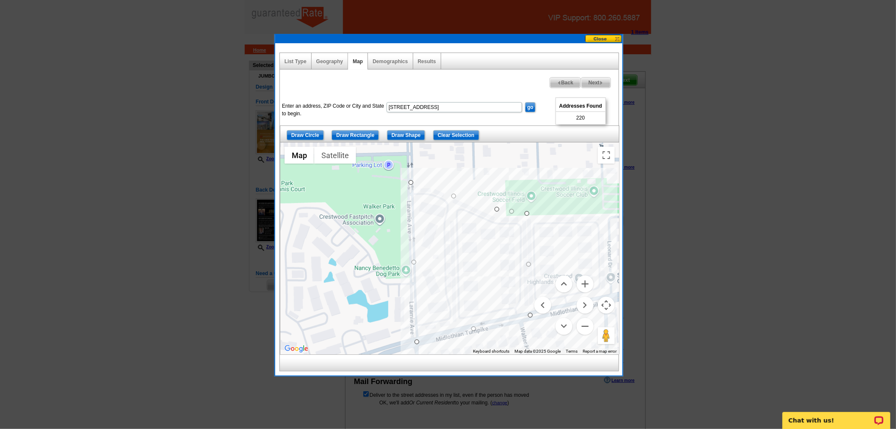
drag, startPoint x: 450, startPoint y: 202, endPoint x: 542, endPoint y: 263, distance: 110.1
click at [542, 263] on div at bounding box center [449, 248] width 339 height 212
drag, startPoint x: 454, startPoint y: 195, endPoint x: 448, endPoint y: 187, distance: 9.4
click at [687, 223] on div at bounding box center [448, 214] width 896 height 429
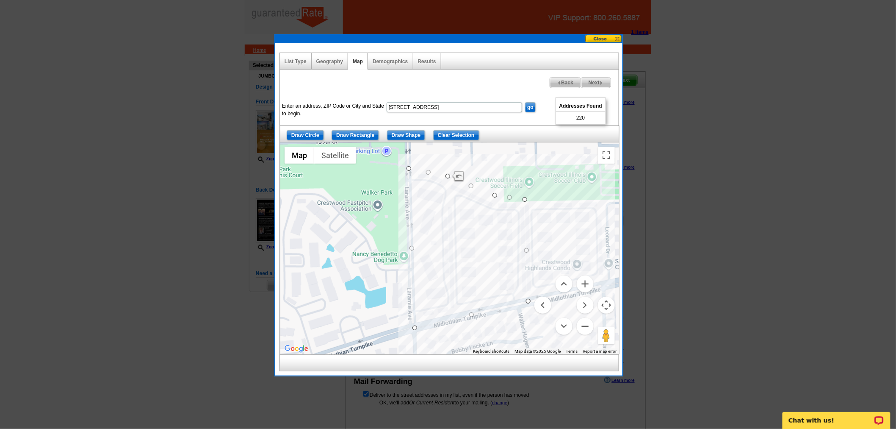
drag, startPoint x: 557, startPoint y: 242, endPoint x: 555, endPoint y: 227, distance: 15.0
click at [555, 227] on div at bounding box center [449, 248] width 339 height 212
click at [593, 78] on span "Next" at bounding box center [596, 83] width 29 height 10
select select
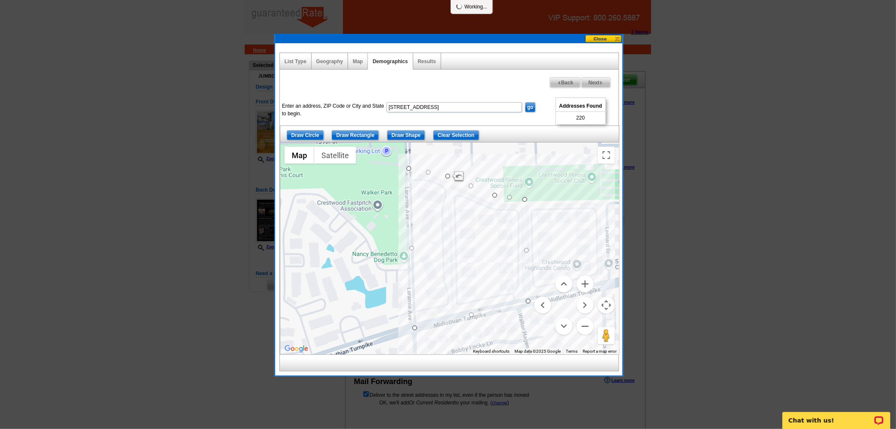
select select
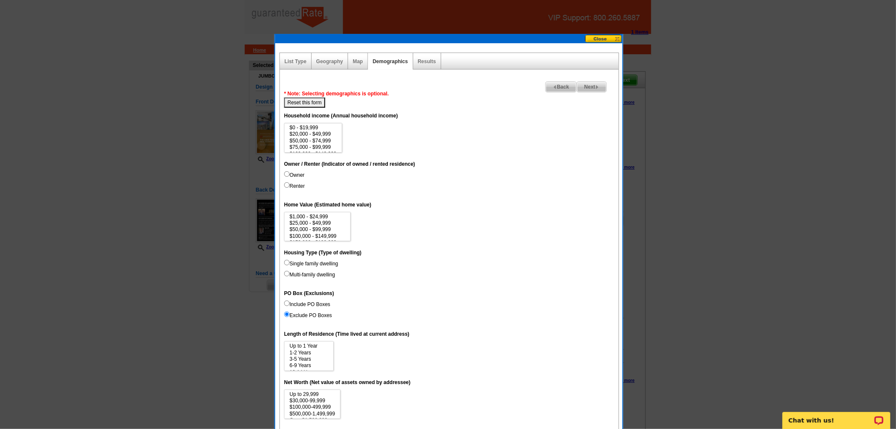
click at [558, 85] on span "Back" at bounding box center [561, 87] width 30 height 10
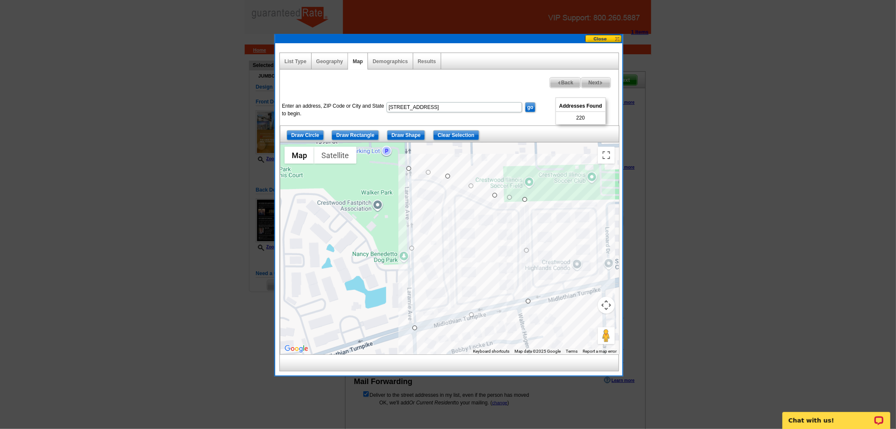
click at [603, 79] on span "Next" at bounding box center [596, 83] width 29 height 10
select select
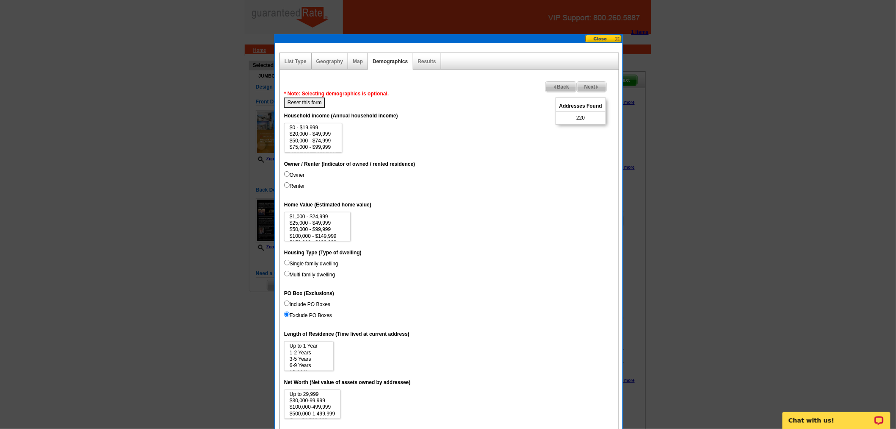
click at [600, 86] on span "Next" at bounding box center [591, 87] width 29 height 10
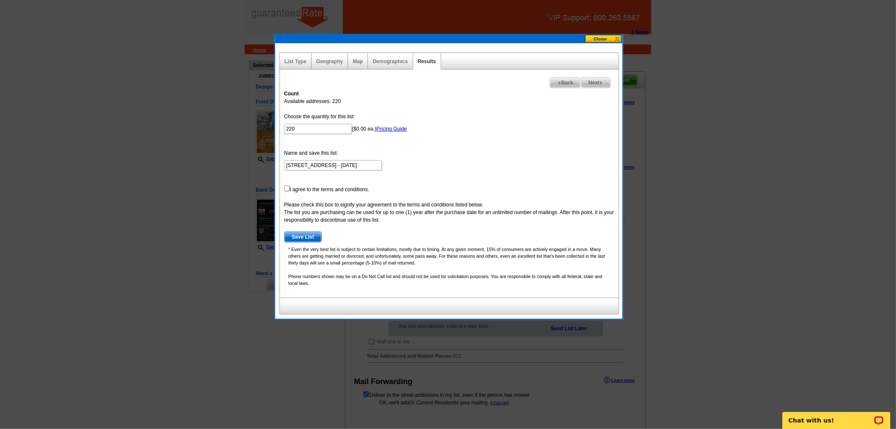
click at [285, 186] on input "checkbox" at bounding box center [287, 189] width 6 height 6
checkbox input "true"
click at [302, 232] on span "Save List" at bounding box center [303, 237] width 37 height 10
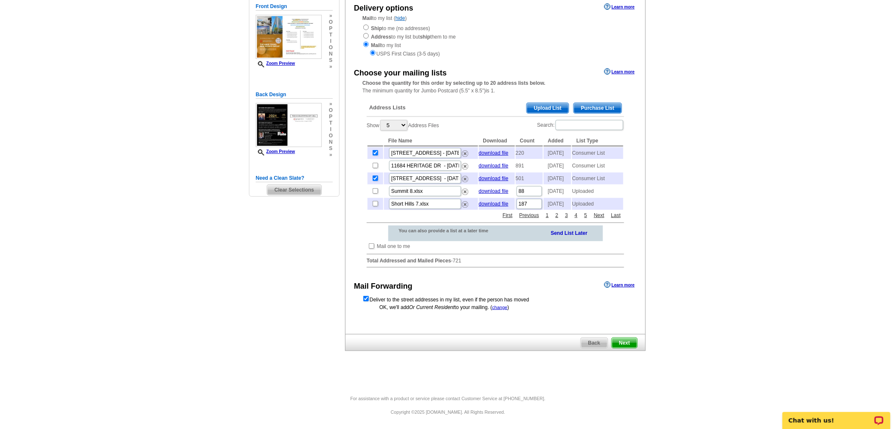
scroll to position [108, 0]
click at [620, 341] on span "Next" at bounding box center [624, 343] width 25 height 10
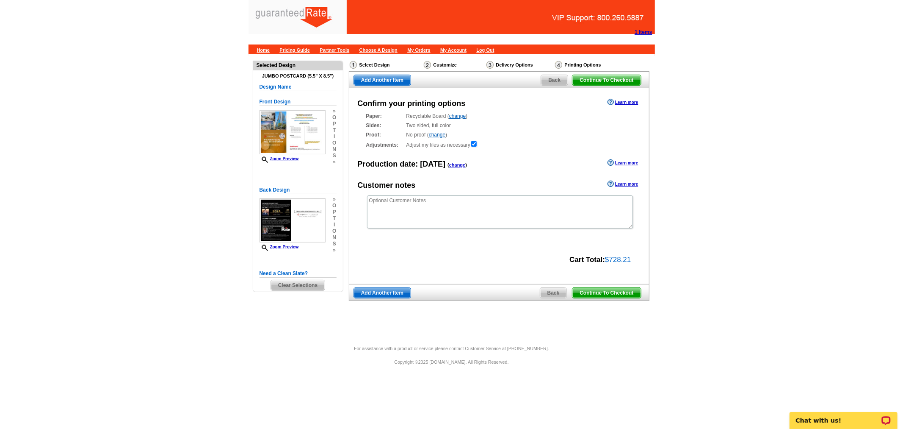
click at [608, 289] on span "Continue To Checkout" at bounding box center [607, 293] width 68 height 10
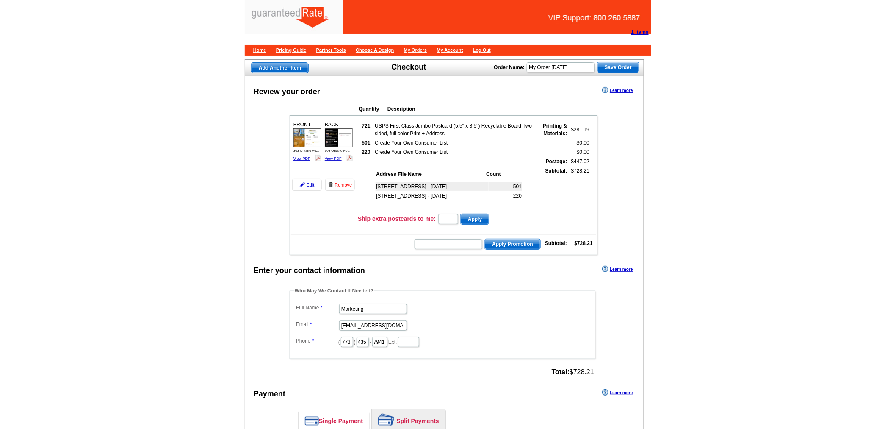
click at [374, 143] on td "Create Your Own Consumer List" at bounding box center [454, 142] width 160 height 8
click at [363, 142] on td "501" at bounding box center [366, 142] width 15 height 8
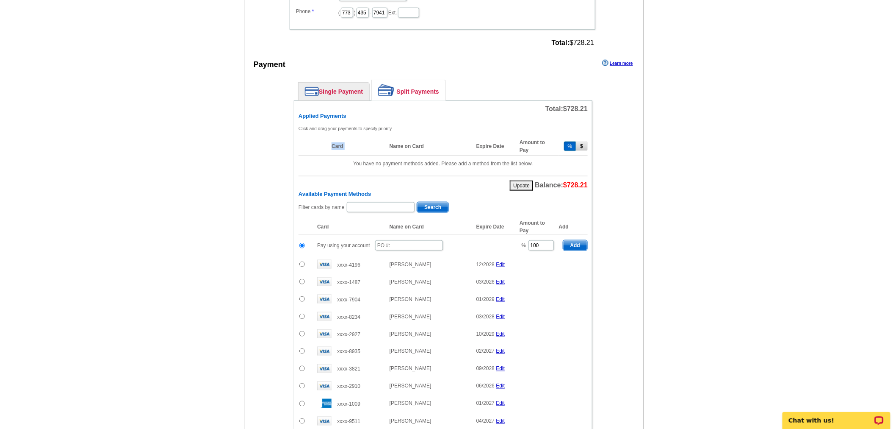
click at [363, 142] on th "Card" at bounding box center [356, 146] width 58 height 18
click at [391, 240] on input "text" at bounding box center [409, 245] width 68 height 10
type input "[PERSON_NAME]"
click at [391, 240] on input "[PERSON_NAME]" at bounding box center [409, 245] width 68 height 10
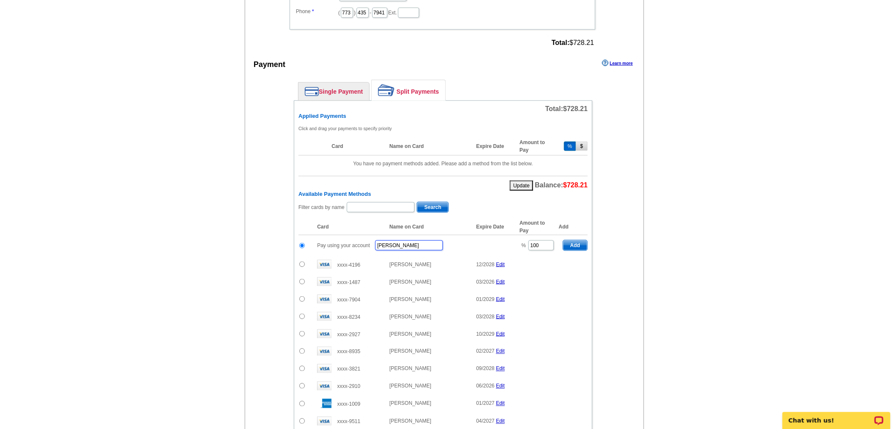
click at [391, 240] on input "[PERSON_NAME]" at bounding box center [409, 245] width 68 height 10
click at [382, 202] on input "text" at bounding box center [381, 207] width 68 height 10
paste input "[PERSON_NAME]"
type input "[PERSON_NAME]"
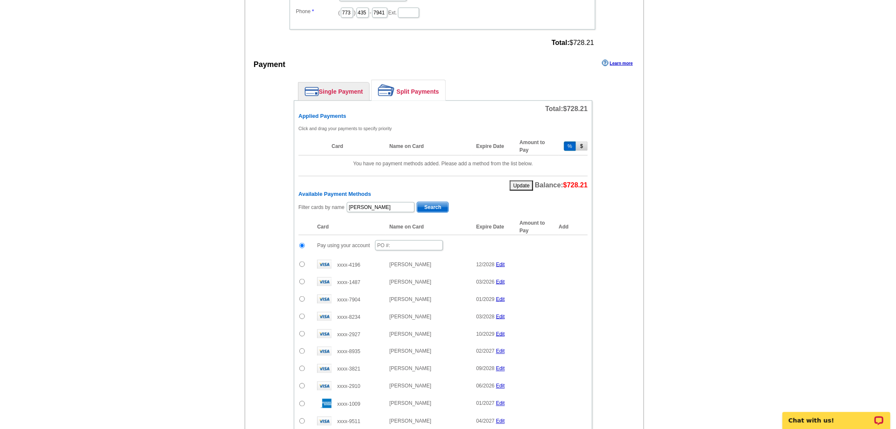
click at [434, 202] on span "Search" at bounding box center [432, 207] width 31 height 10
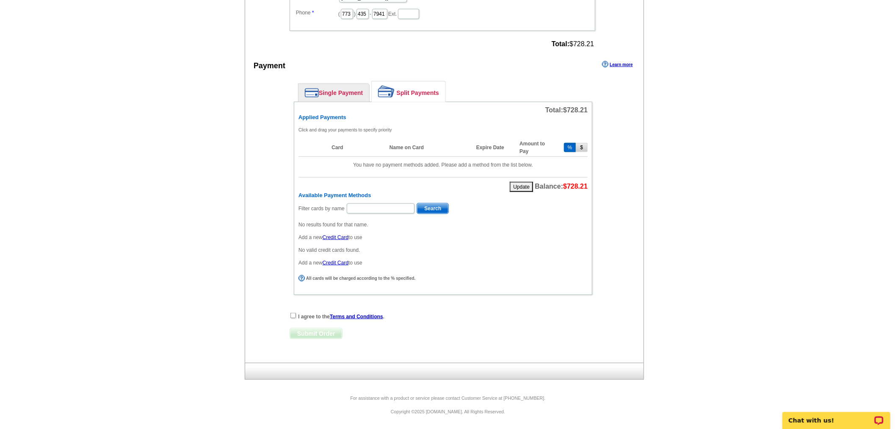
scroll to position [321, 0]
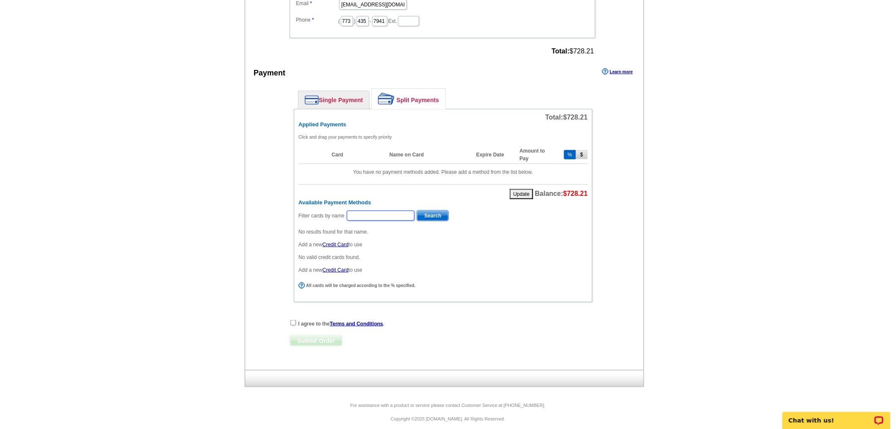
click at [374, 210] on input "text" at bounding box center [381, 215] width 68 height 10
type input "[PERSON_NAME]"
click at [437, 210] on span "Search" at bounding box center [432, 215] width 31 height 10
click at [354, 210] on input "text" at bounding box center [381, 215] width 68 height 10
